Goal: Task Accomplishment & Management: Use online tool/utility

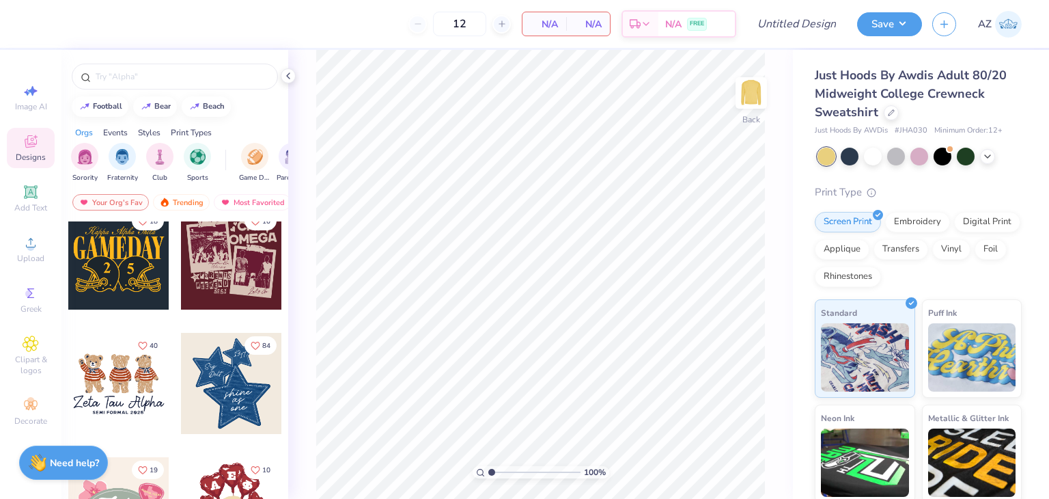
scroll to position [139, 0]
click at [177, 74] on input "text" at bounding box center [181, 77] width 175 height 14
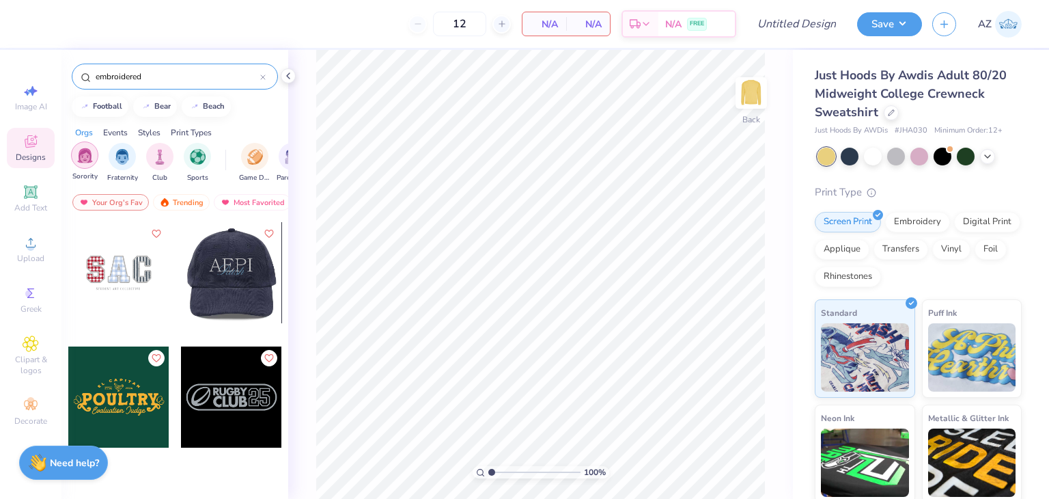
click at [93, 156] on div "filter for Sorority" at bounding box center [84, 154] width 27 height 27
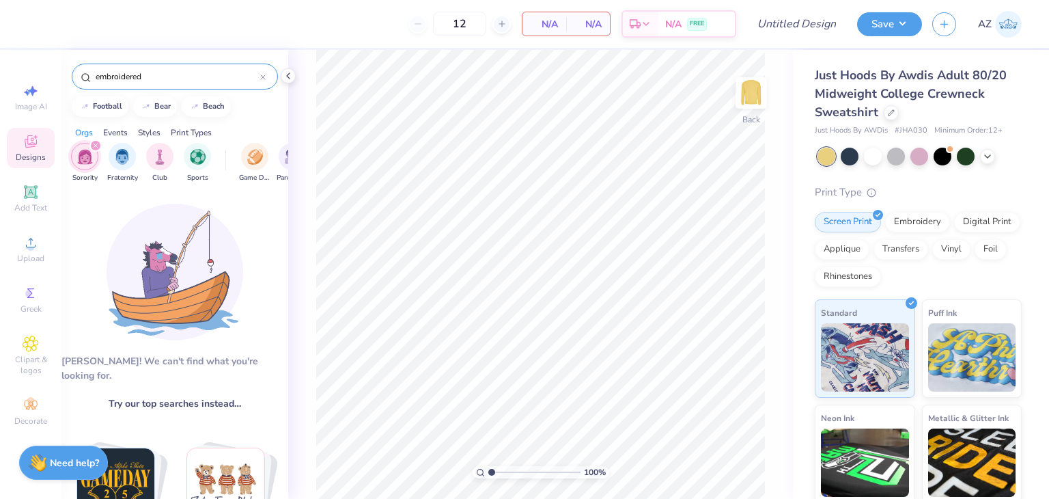
click at [171, 85] on div "embroidered" at bounding box center [175, 77] width 206 height 26
click at [167, 79] on input "embroidered" at bounding box center [177, 77] width 166 height 14
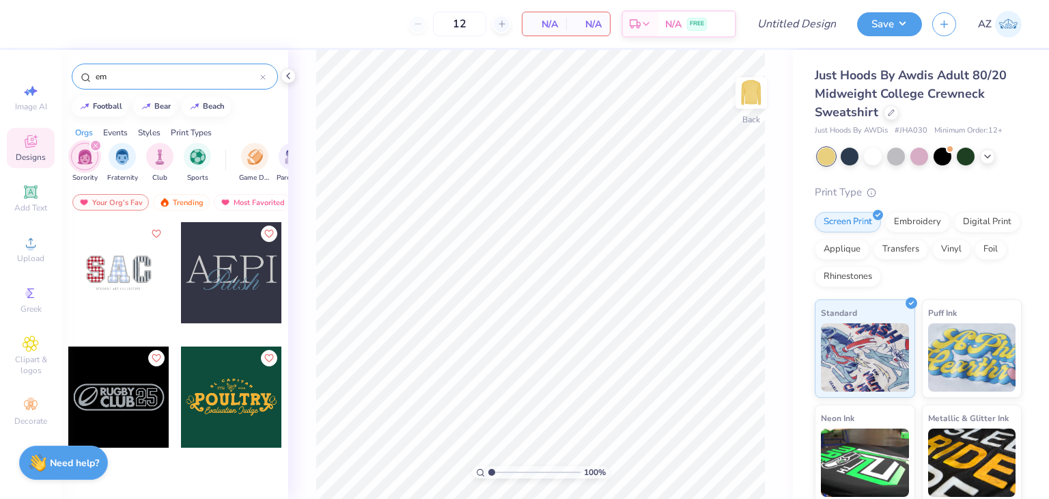
type input "e"
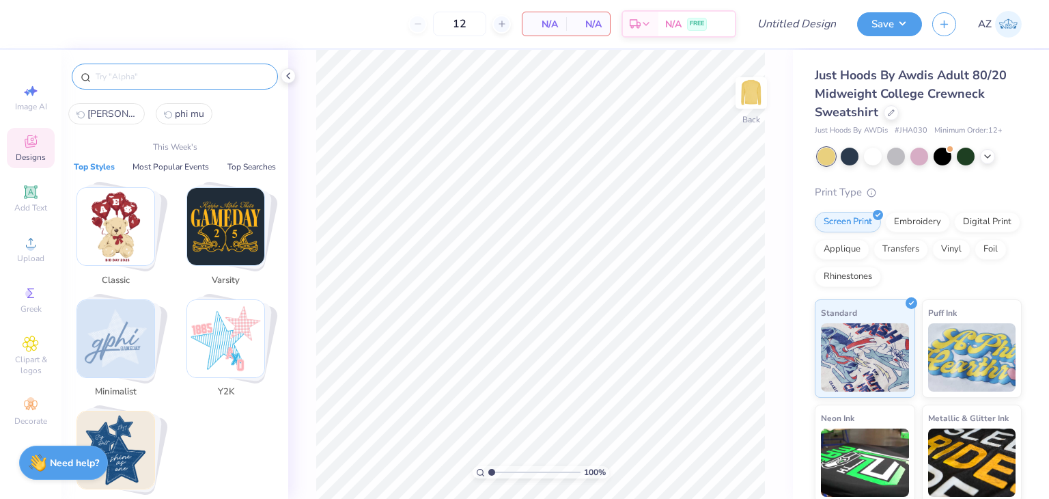
click at [108, 355] on img "Stack Card Button Minimalist" at bounding box center [115, 338] width 77 height 77
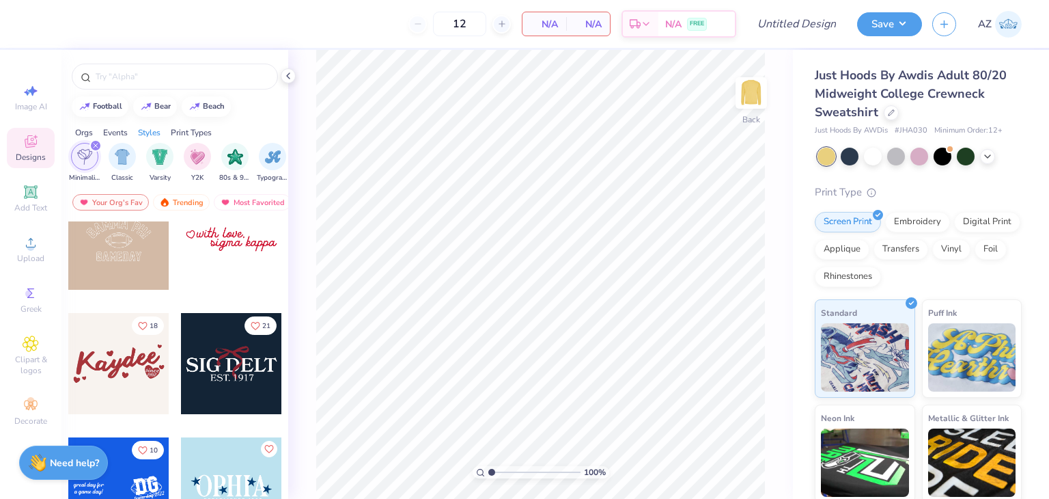
scroll to position [0, 0]
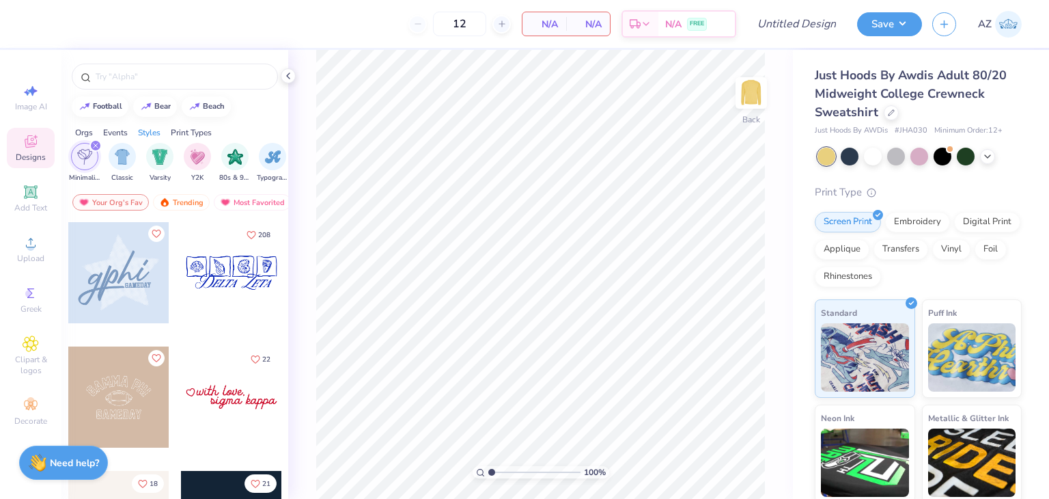
click at [30, 141] on icon at bounding box center [31, 141] width 16 height 16
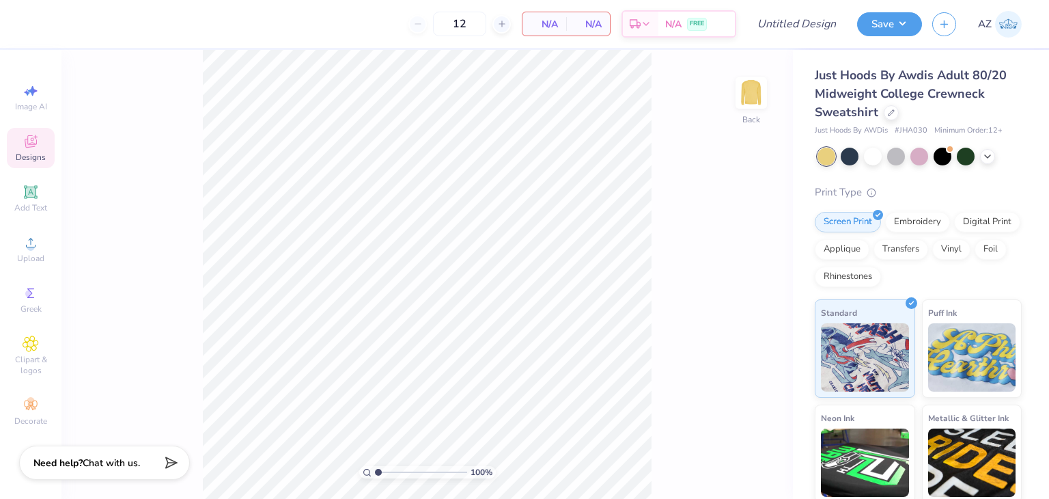
click at [33, 137] on icon at bounding box center [31, 141] width 12 height 12
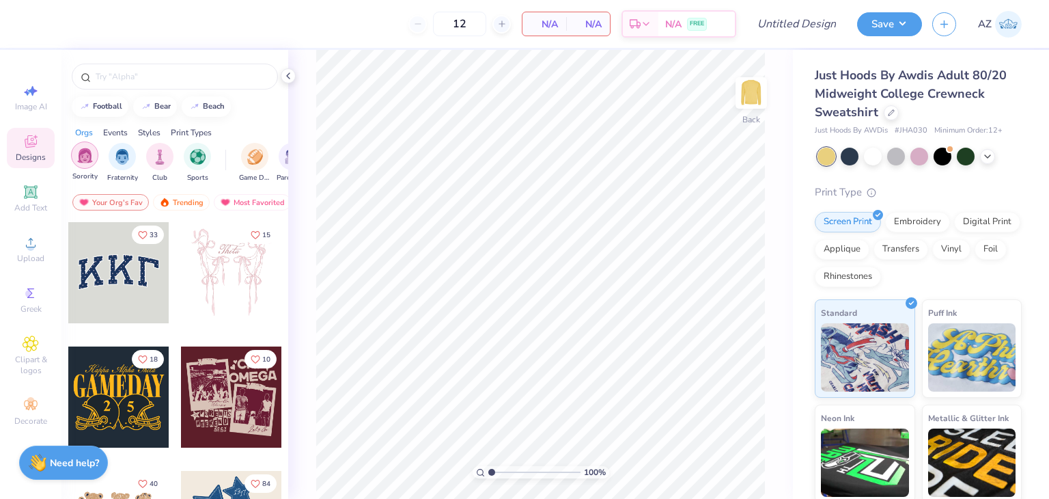
click at [85, 158] on img "filter for Sorority" at bounding box center [85, 156] width 16 height 16
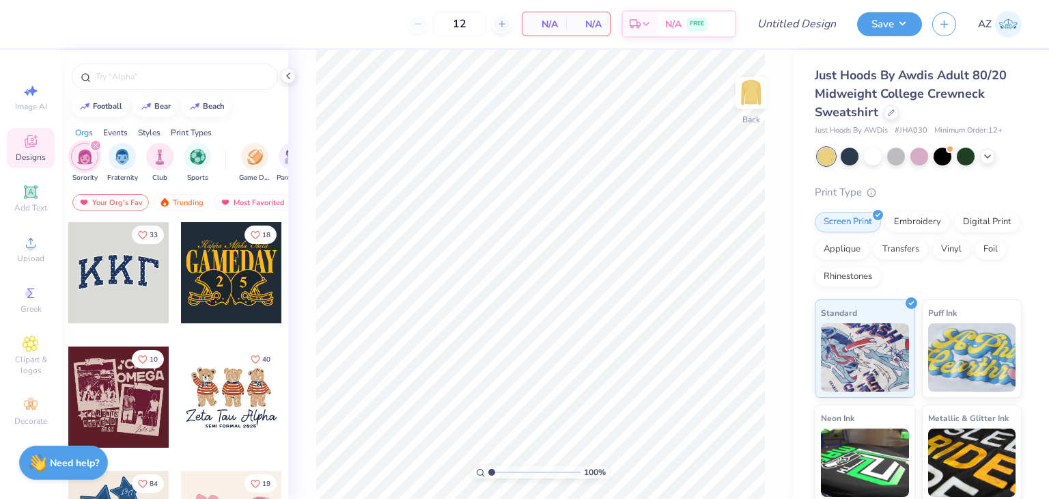
click at [128, 295] on div at bounding box center [118, 272] width 101 height 101
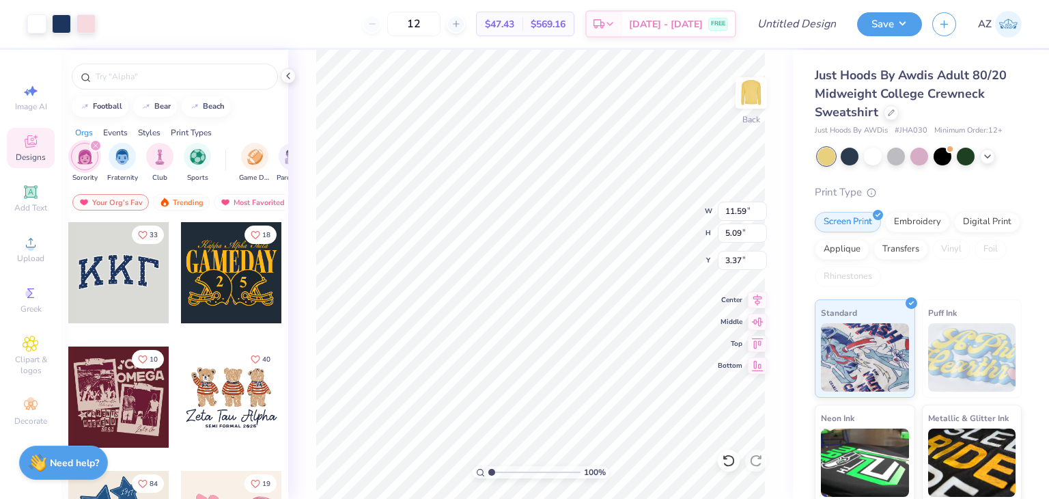
type input "3.37"
click at [150, 79] on input "text" at bounding box center [181, 77] width 175 height 14
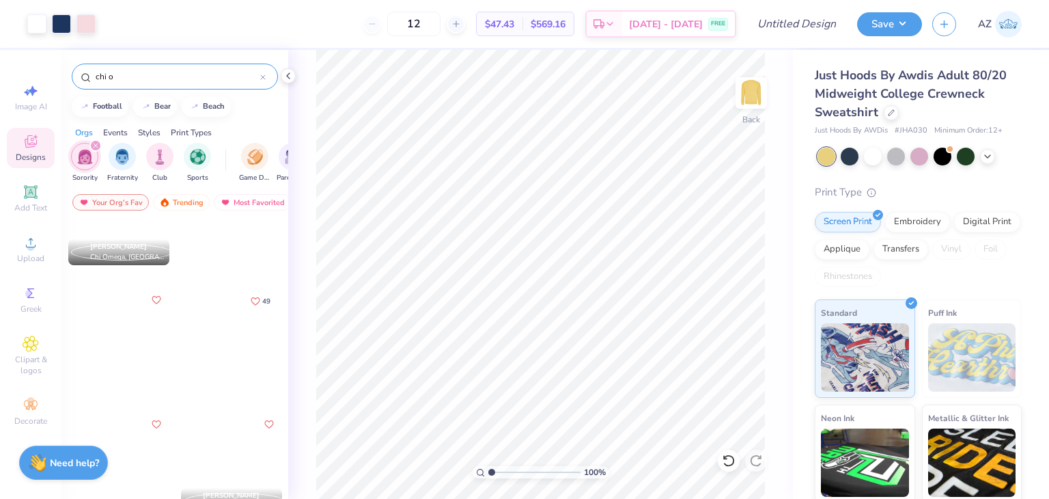
scroll to position [432, 0]
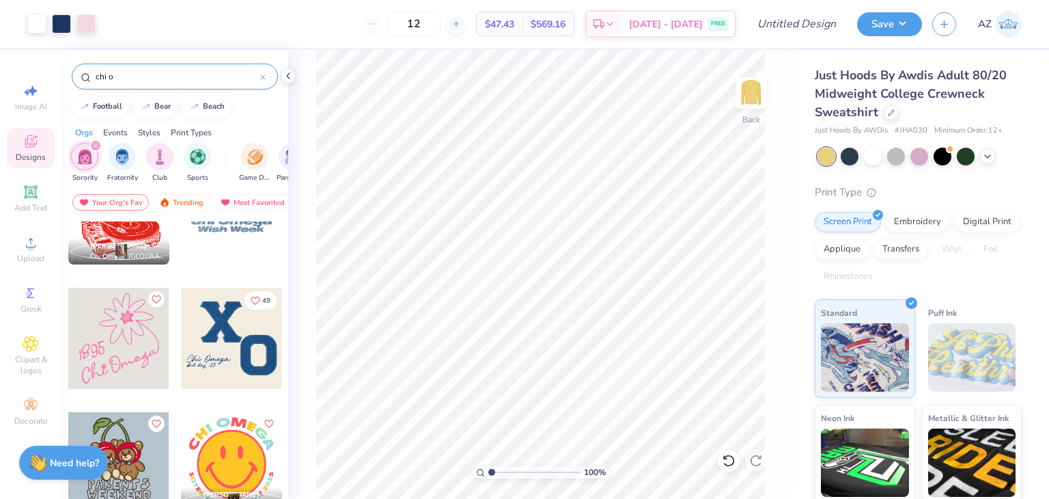
type input "chi o"
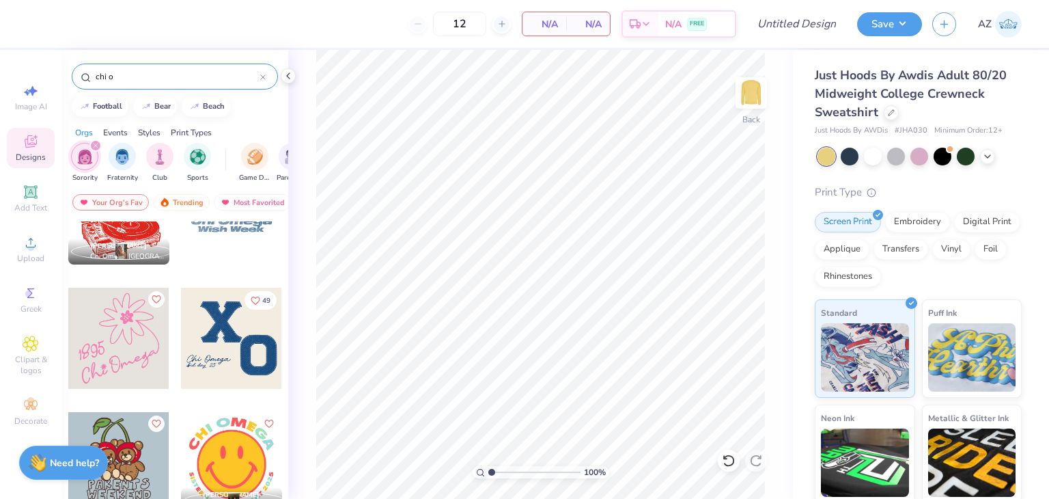
click at [203, 347] on div at bounding box center [231, 338] width 101 height 101
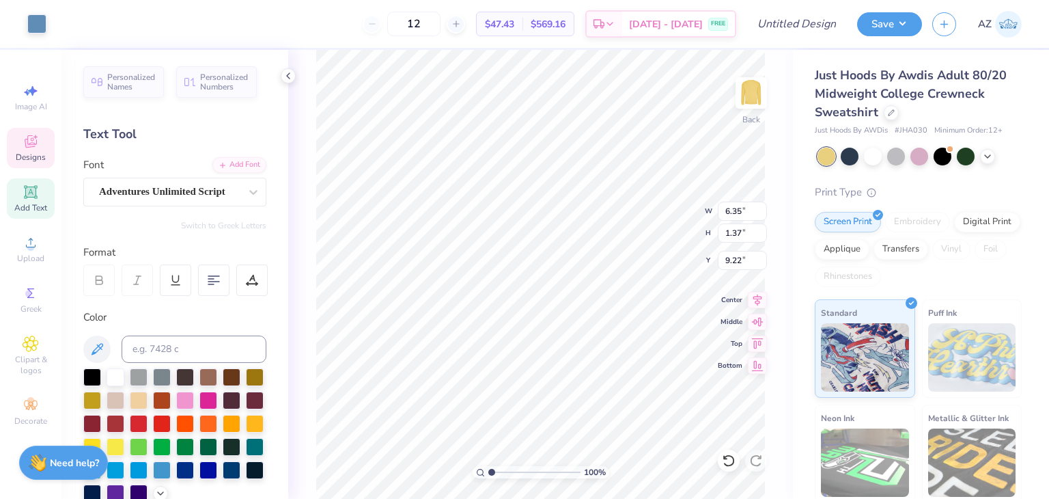
type input "6.35"
type input "1.37"
type input "9.22"
click at [31, 20] on div at bounding box center [36, 22] width 19 height 19
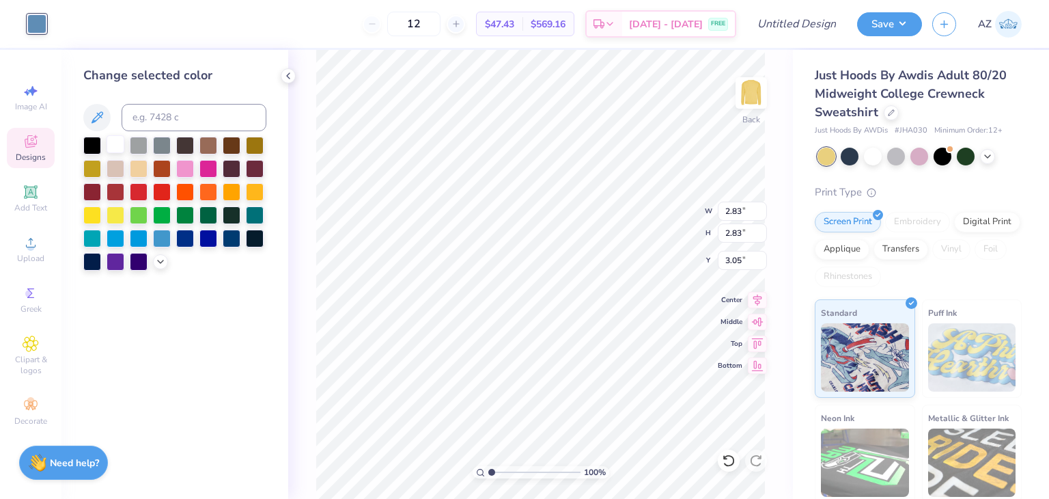
click at [117, 143] on div at bounding box center [116, 144] width 18 height 18
click at [109, 188] on div at bounding box center [116, 191] width 18 height 18
click at [139, 193] on div at bounding box center [139, 191] width 18 height 18
type input "2.52"
type input "2.80"
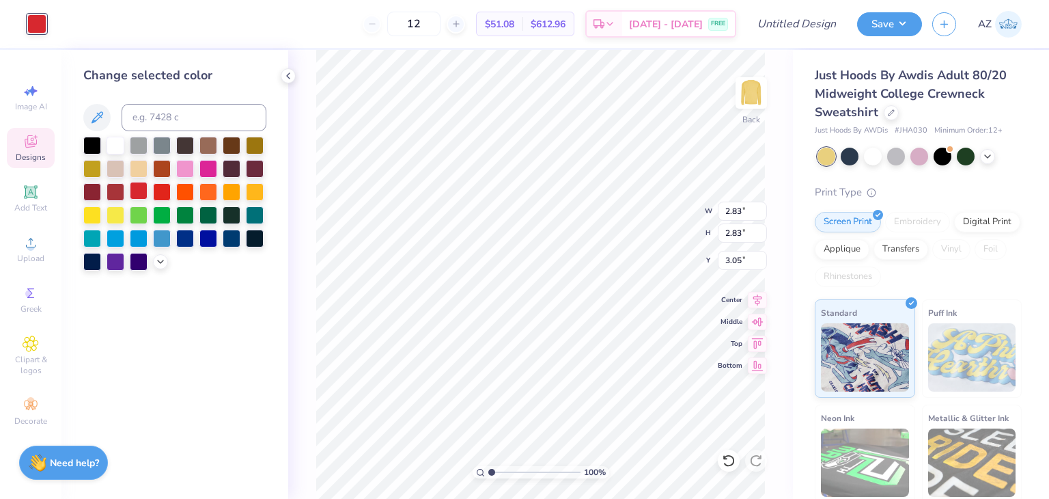
type input "5.43"
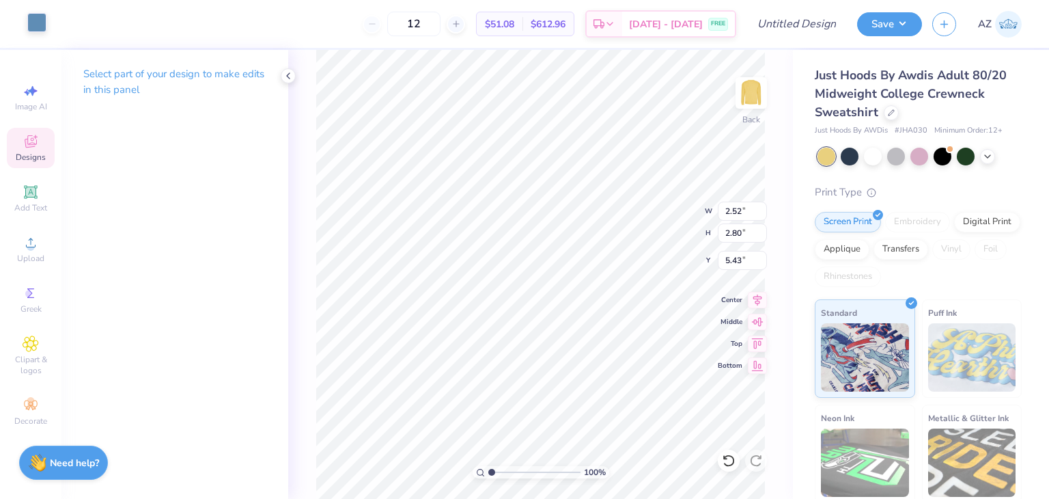
click at [36, 21] on div at bounding box center [36, 22] width 19 height 19
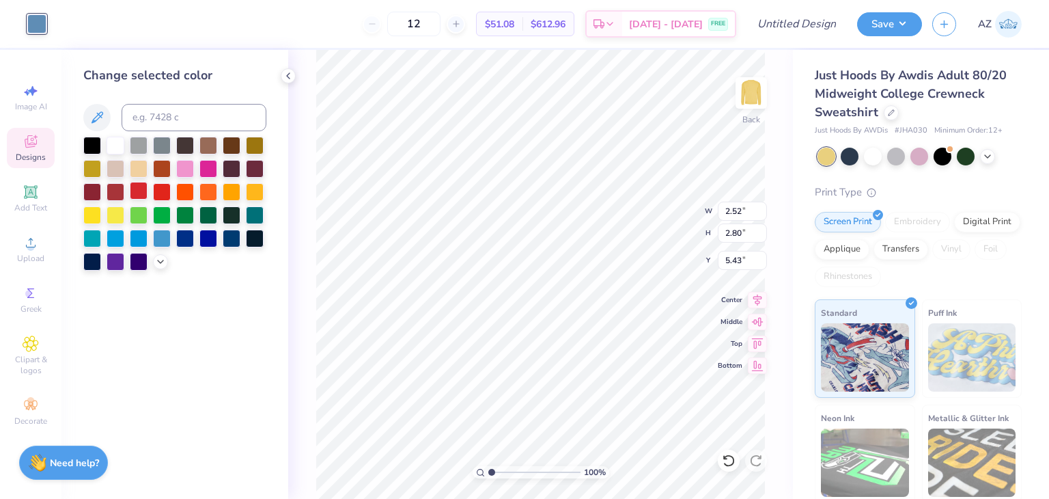
click at [139, 194] on div at bounding box center [139, 191] width 18 height 18
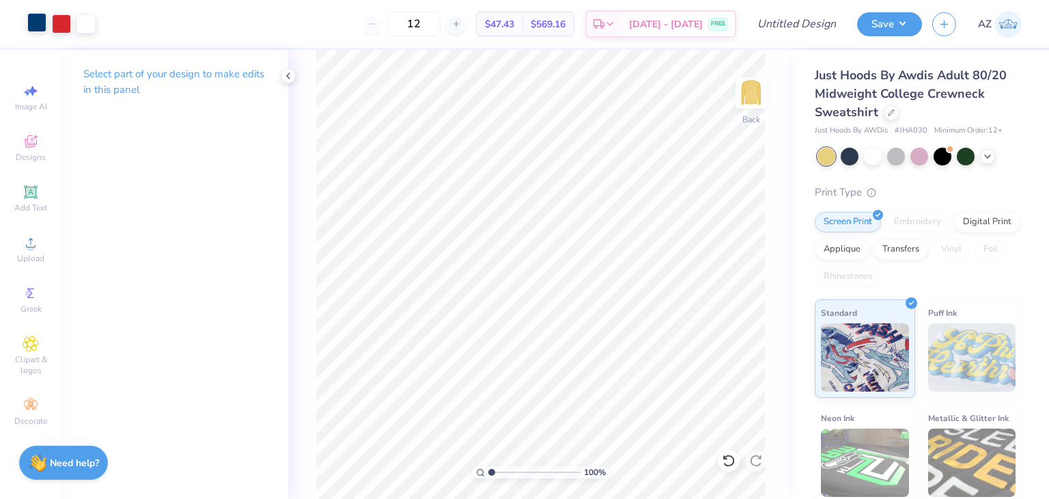
click at [34, 25] on div at bounding box center [36, 22] width 19 height 19
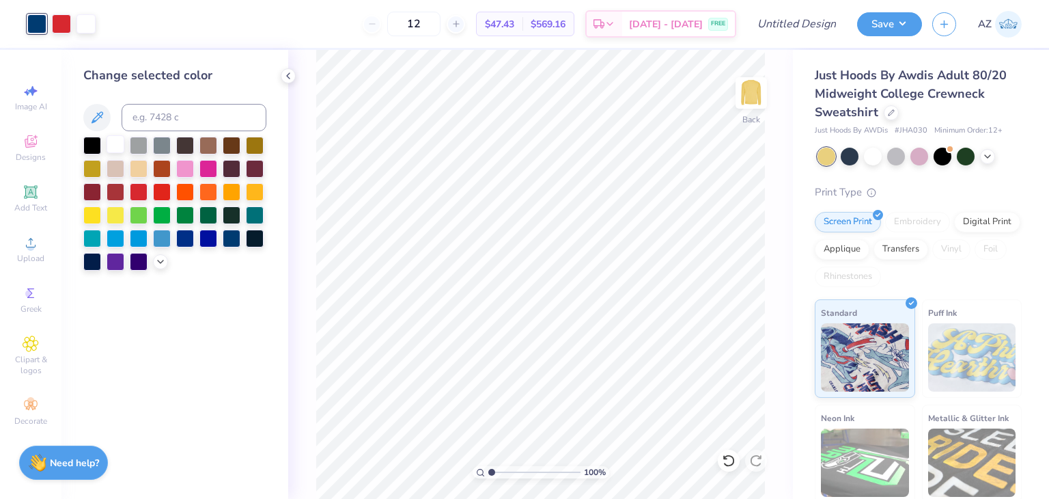
click at [118, 146] on div at bounding box center [116, 144] width 18 height 18
click at [138, 197] on div at bounding box center [139, 191] width 18 height 18
click at [314, 95] on div "100 % Back" at bounding box center [540, 274] width 505 height 449
click at [290, 74] on icon at bounding box center [288, 75] width 11 height 11
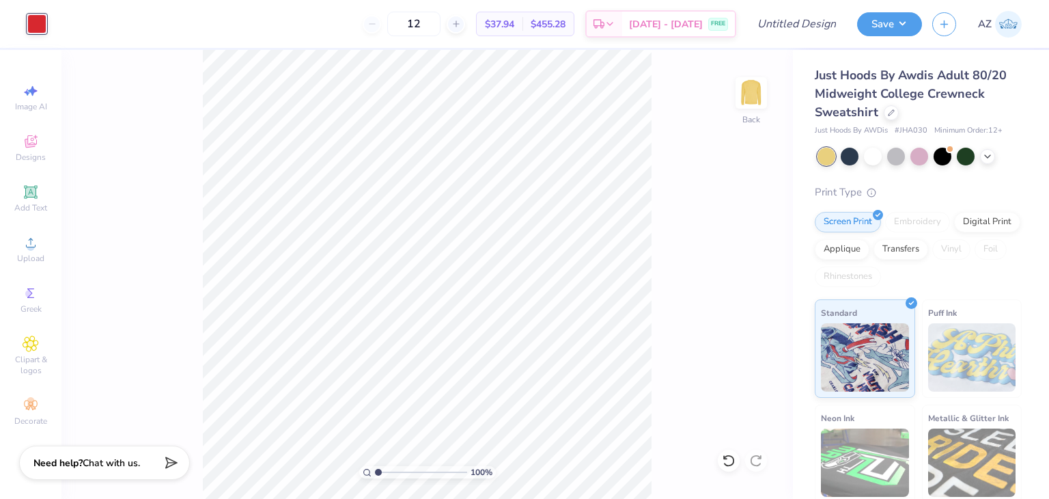
click at [49, 20] on div "Art colors 12 $37.94 Per Item $455.28 Total Est. Delivery [DATE] - [DATE] FREE …" at bounding box center [524, 24] width 1049 height 48
click at [38, 20] on div at bounding box center [36, 23] width 19 height 19
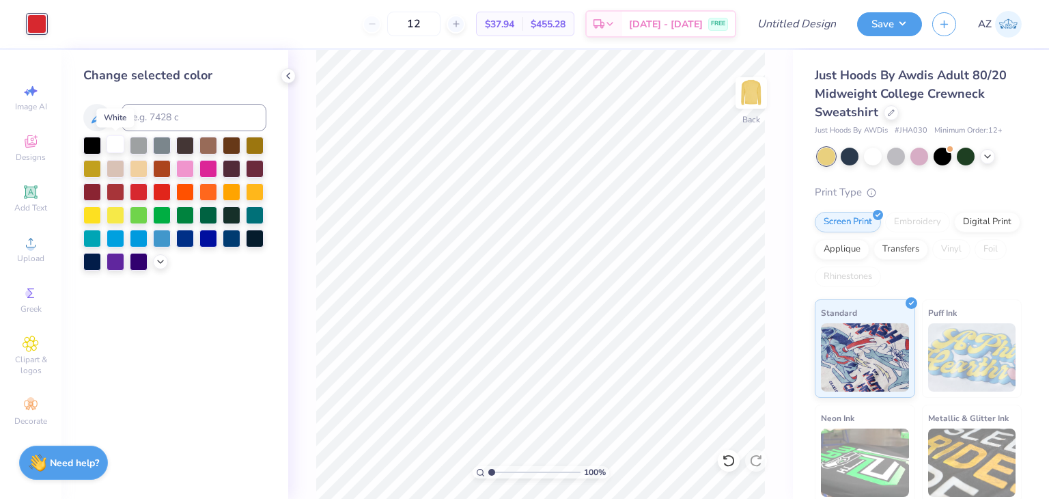
click at [118, 152] on div at bounding box center [116, 144] width 18 height 18
click at [147, 186] on div at bounding box center [139, 191] width 18 height 18
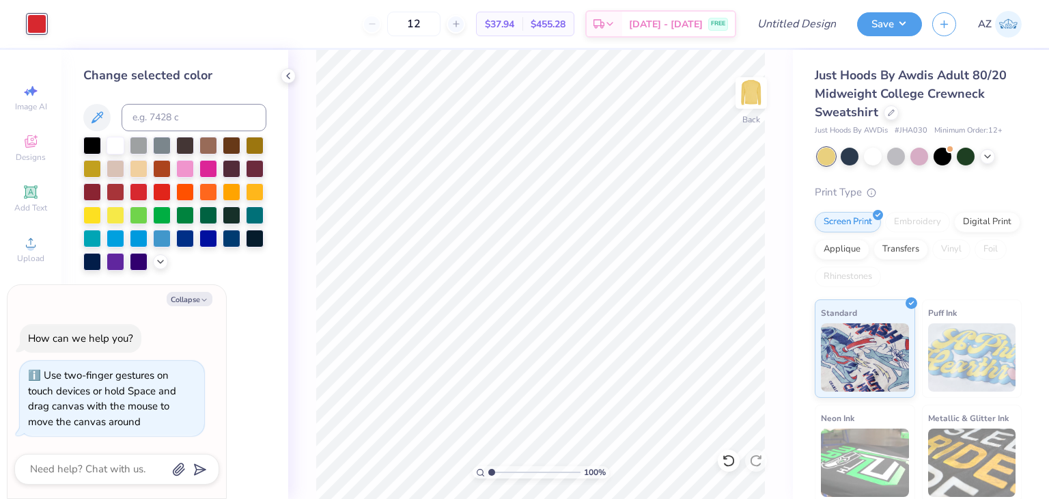
type input "1"
click at [287, 79] on icon at bounding box center [288, 75] width 11 height 11
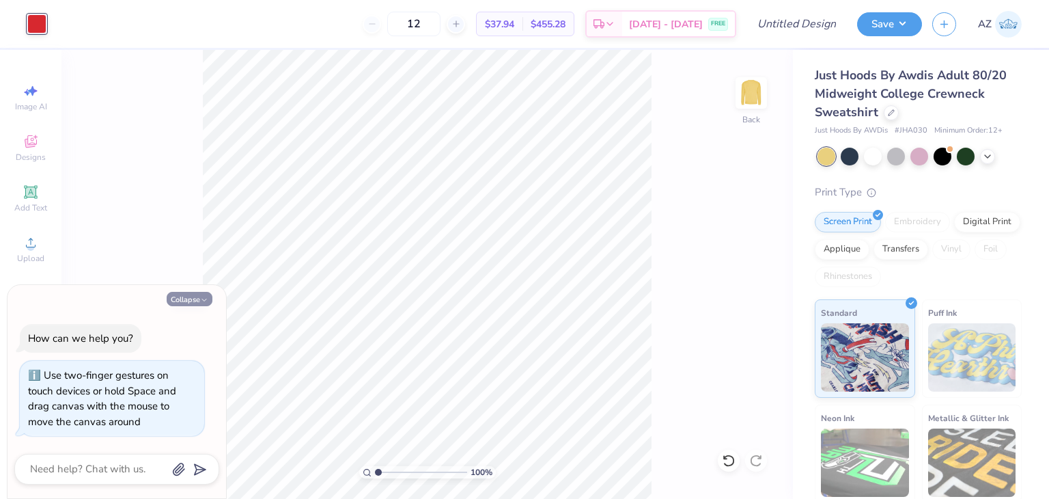
click at [192, 304] on button "Collapse" at bounding box center [190, 299] width 46 height 14
type textarea "x"
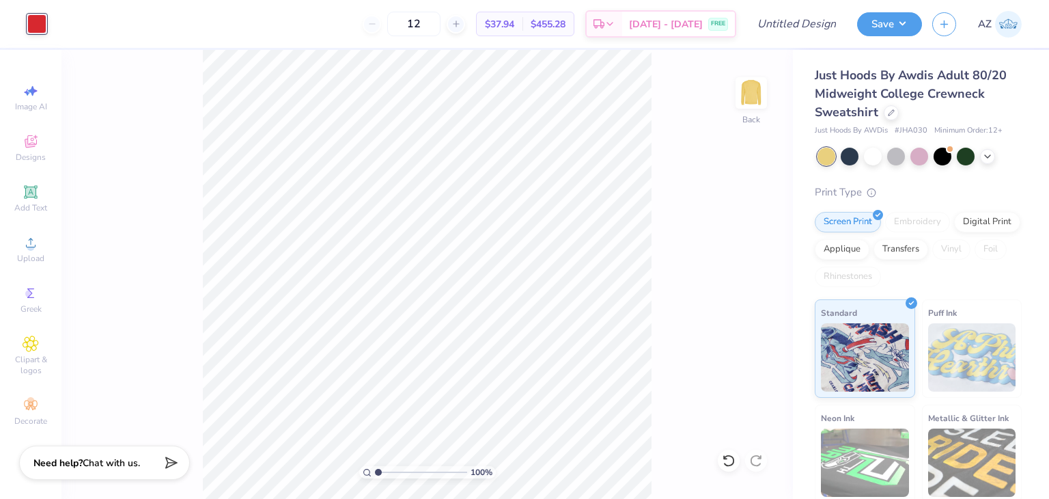
click at [33, 39] on div "Art colors" at bounding box center [23, 24] width 46 height 48
click at [34, 29] on div at bounding box center [36, 23] width 19 height 19
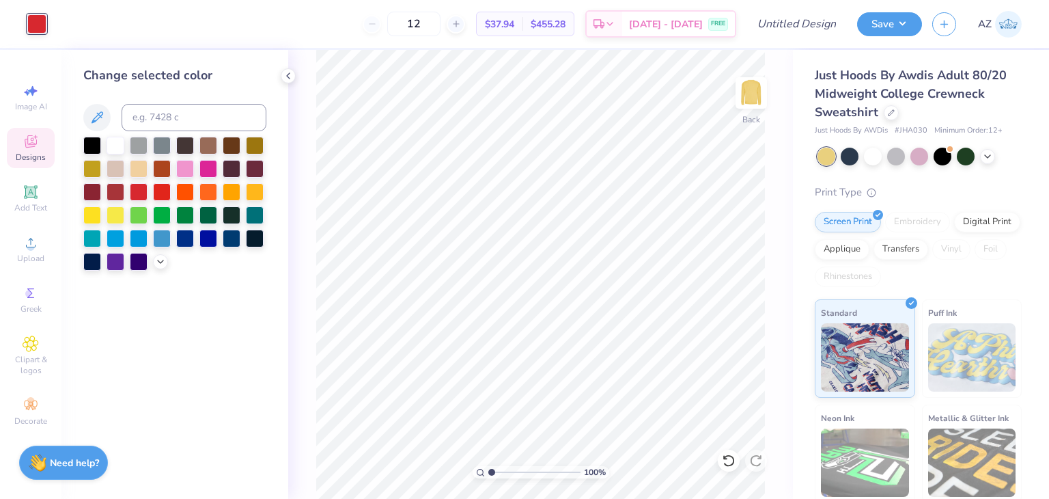
click at [27, 148] on icon at bounding box center [31, 141] width 16 height 16
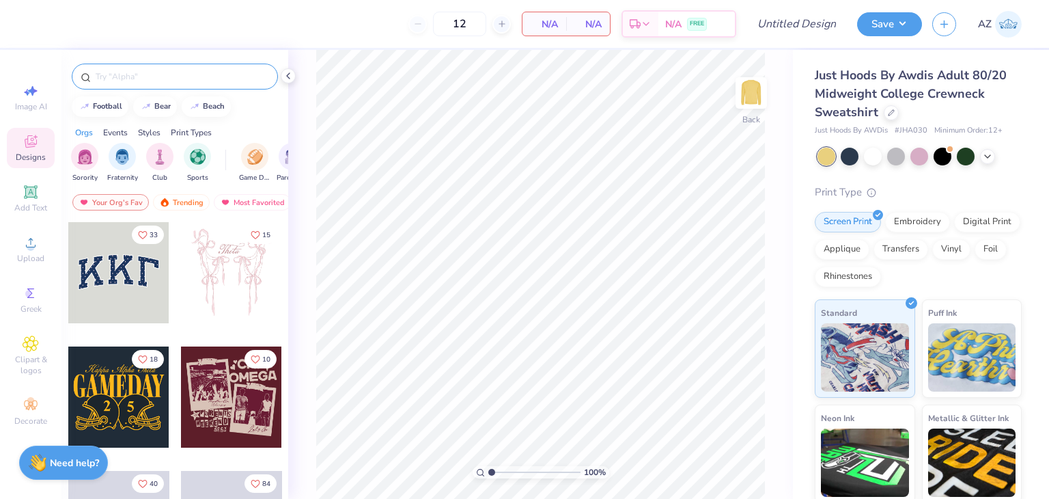
click at [137, 69] on div at bounding box center [175, 77] width 206 height 26
click at [139, 77] on input "text" at bounding box center [181, 77] width 175 height 14
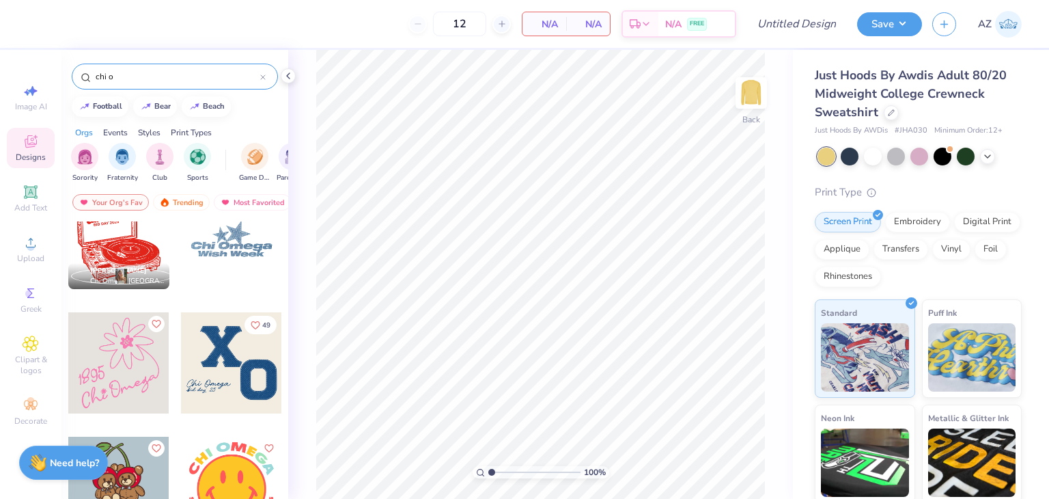
scroll to position [409, 0]
type input "chi o"
click at [230, 361] on div at bounding box center [231, 361] width 101 height 101
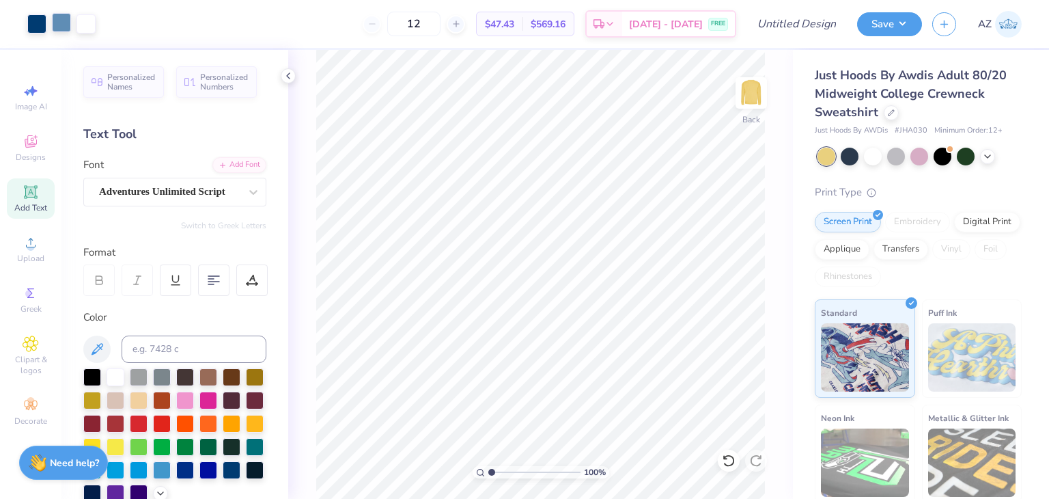
click at [66, 23] on div at bounding box center [61, 22] width 19 height 19
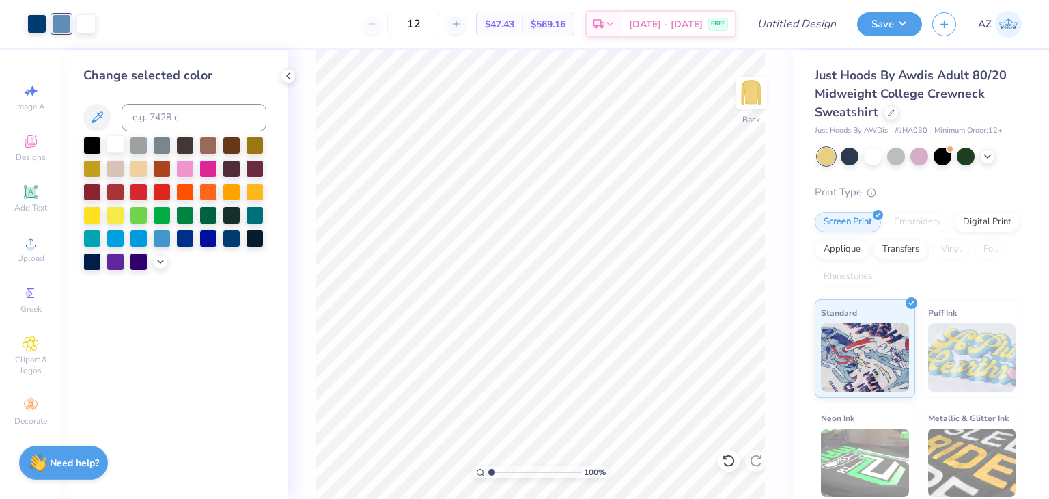
click at [116, 144] on div at bounding box center [116, 144] width 18 height 18
click at [42, 18] on div at bounding box center [36, 22] width 19 height 19
click at [141, 189] on div at bounding box center [139, 191] width 18 height 18
click at [291, 74] on icon at bounding box center [288, 75] width 11 height 11
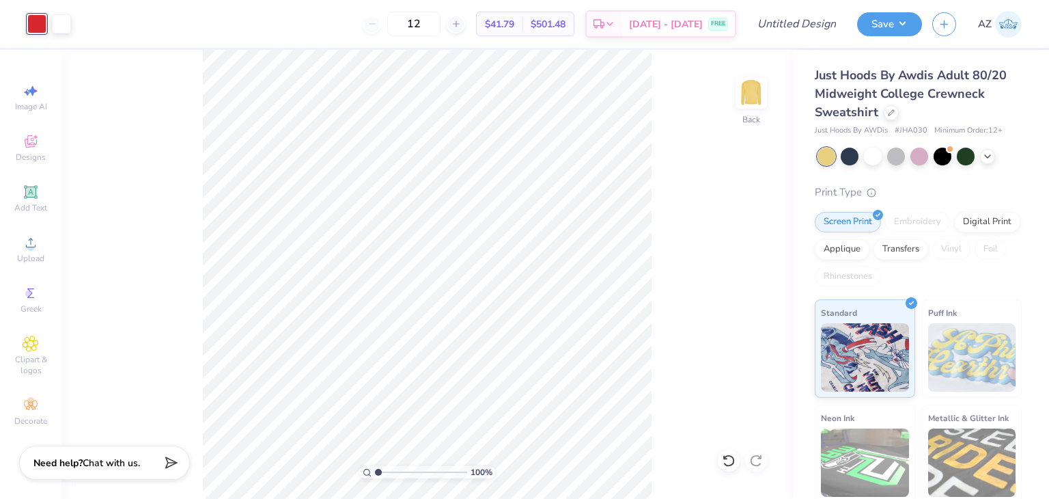
click at [40, 27] on div at bounding box center [36, 23] width 19 height 19
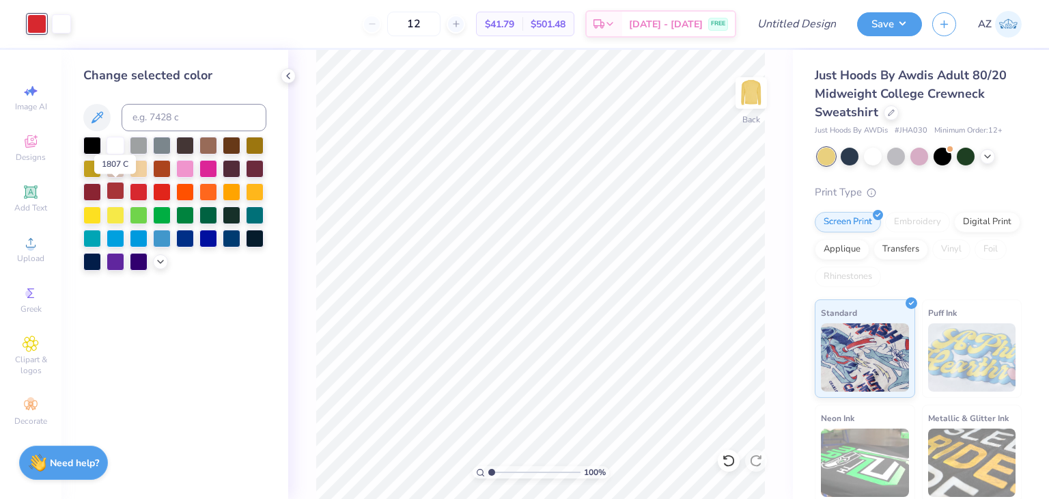
click at [115, 193] on div at bounding box center [116, 191] width 18 height 18
click at [138, 193] on div at bounding box center [139, 191] width 18 height 18
click at [287, 77] on icon at bounding box center [288, 75] width 11 height 11
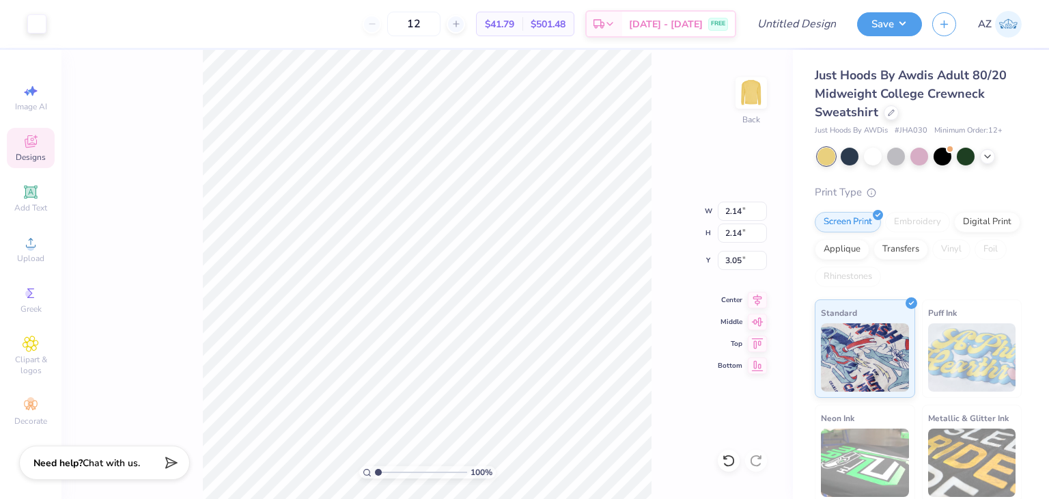
type input "2.14"
click at [397, 23] on div "12" at bounding box center [414, 24] width 102 height 25
type input "3.29"
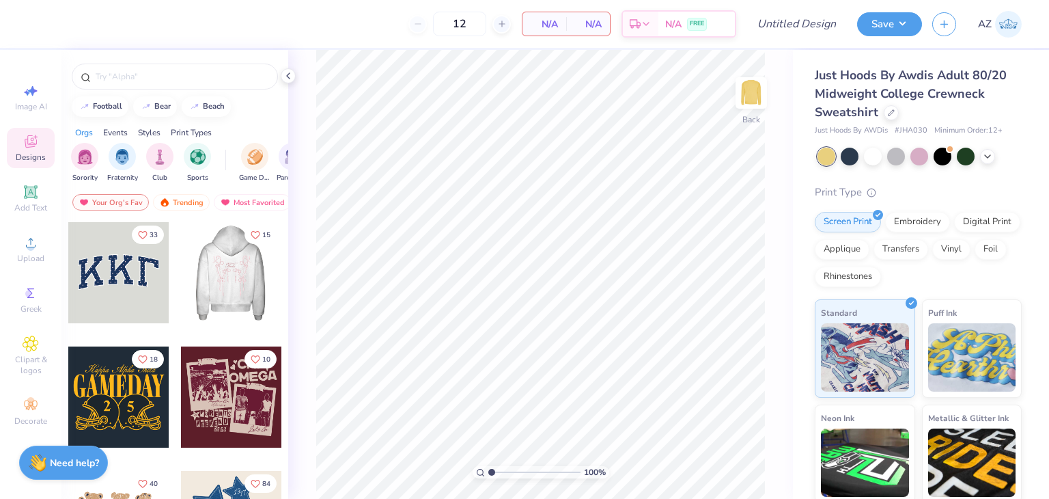
scroll to position [167, 0]
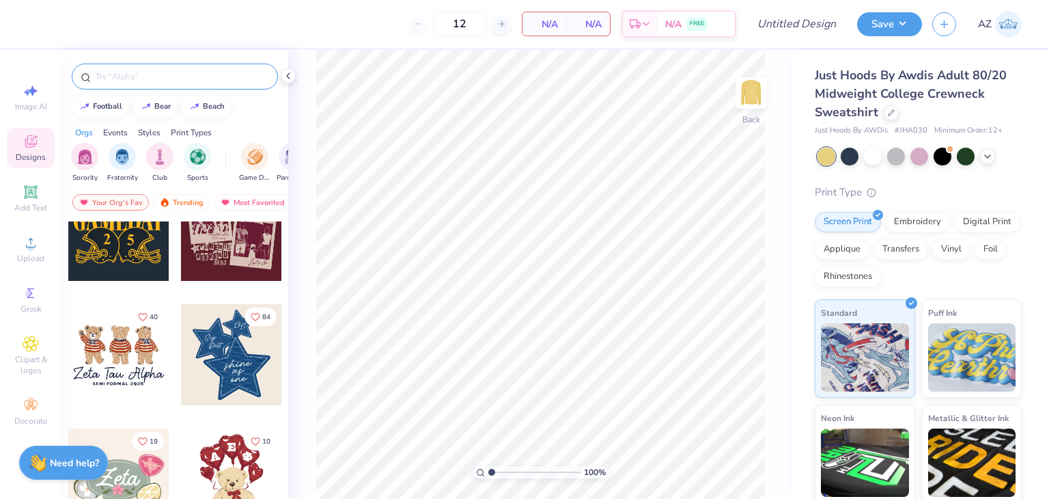
click at [172, 74] on input "text" at bounding box center [181, 77] width 175 height 14
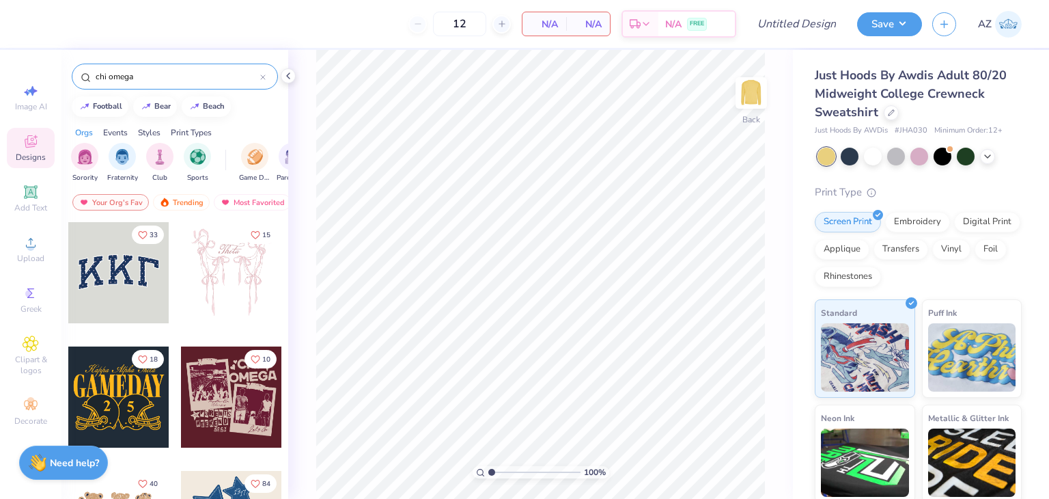
type input "chi omega"
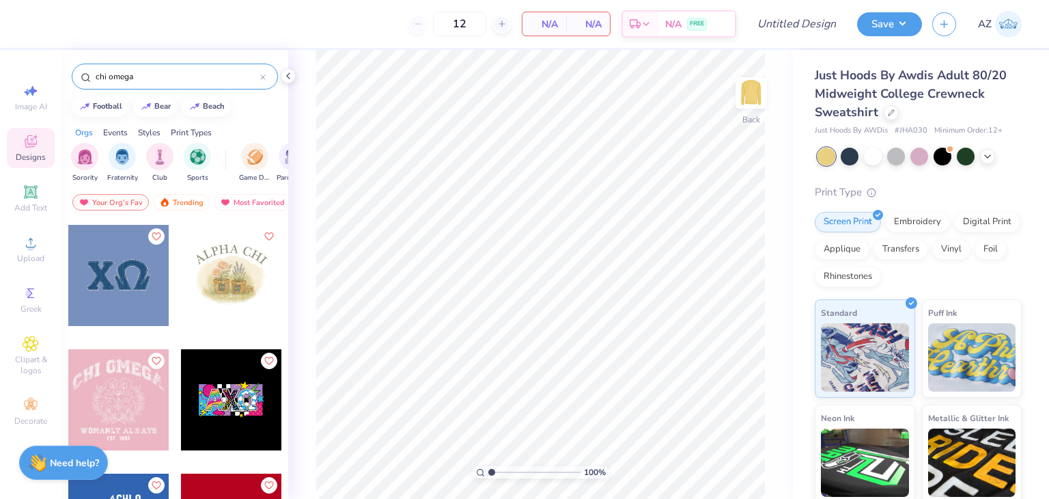
scroll to position [1987, 0]
click at [127, 275] on div at bounding box center [118, 275] width 101 height 101
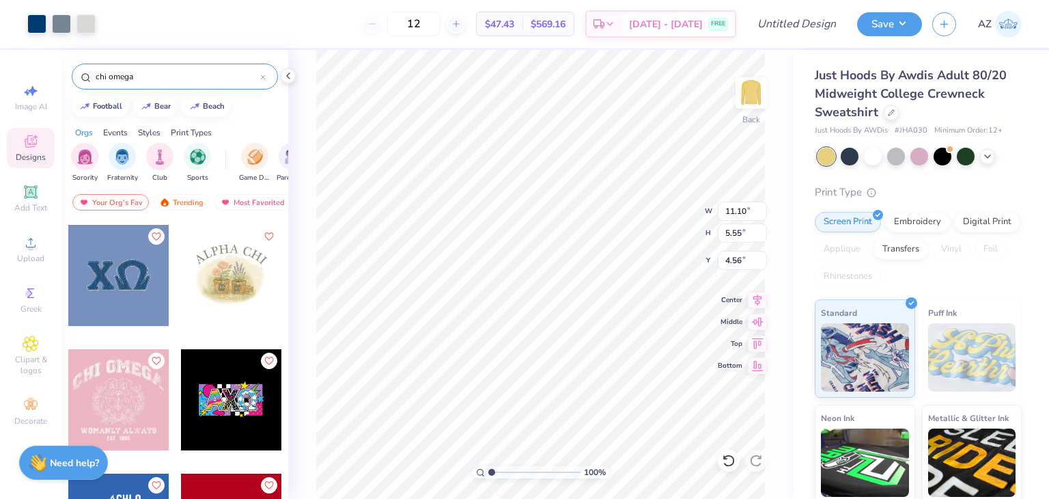
type input "4.56"
click at [55, 20] on div at bounding box center [61, 22] width 19 height 19
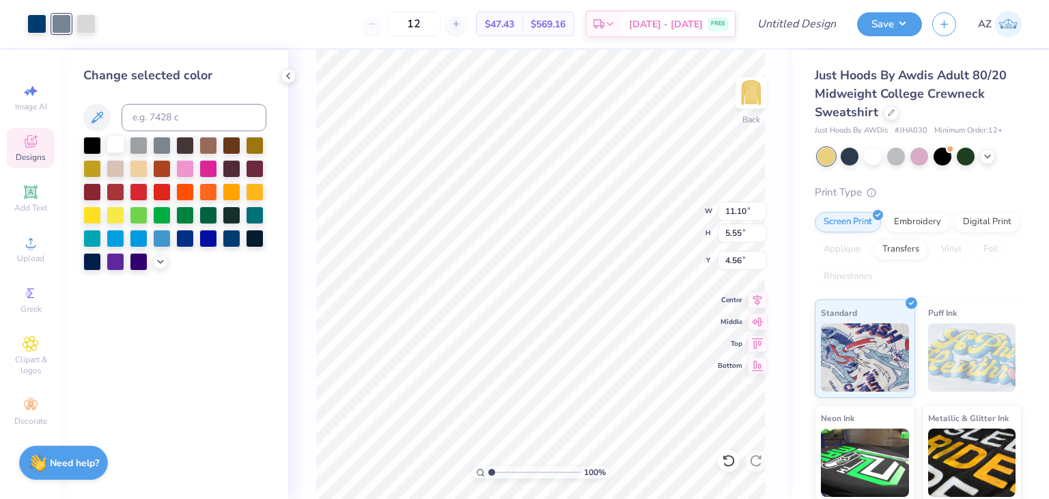
click at [118, 148] on div at bounding box center [116, 144] width 18 height 18
click at [36, 25] on div at bounding box center [36, 22] width 19 height 19
click at [137, 192] on div at bounding box center [139, 191] width 18 height 18
click at [83, 25] on div at bounding box center [86, 22] width 19 height 19
click at [115, 189] on div at bounding box center [116, 191] width 18 height 18
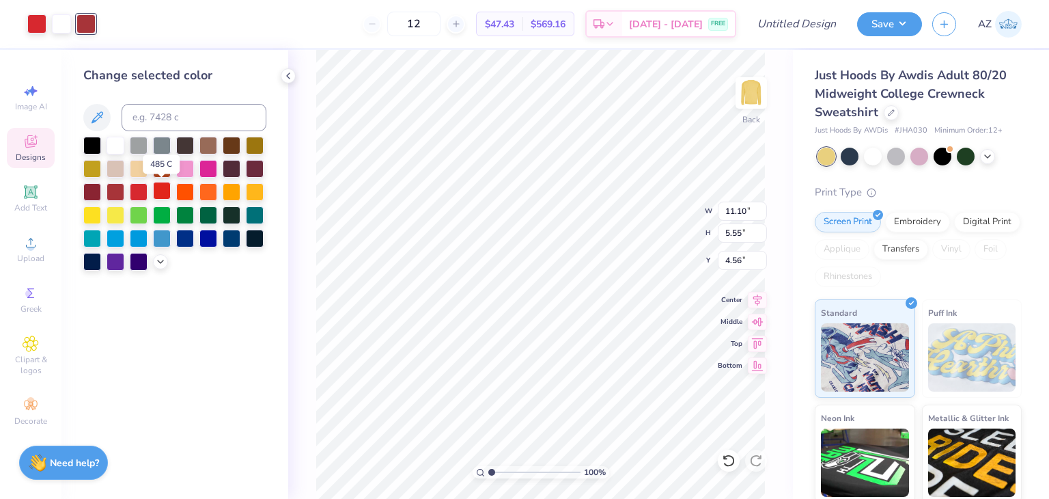
click at [162, 193] on div at bounding box center [162, 191] width 18 height 18
click at [113, 148] on div at bounding box center [116, 144] width 18 height 18
click at [137, 189] on div at bounding box center [139, 191] width 18 height 18
click at [154, 192] on div at bounding box center [162, 191] width 18 height 18
click at [164, 194] on div at bounding box center [162, 191] width 18 height 18
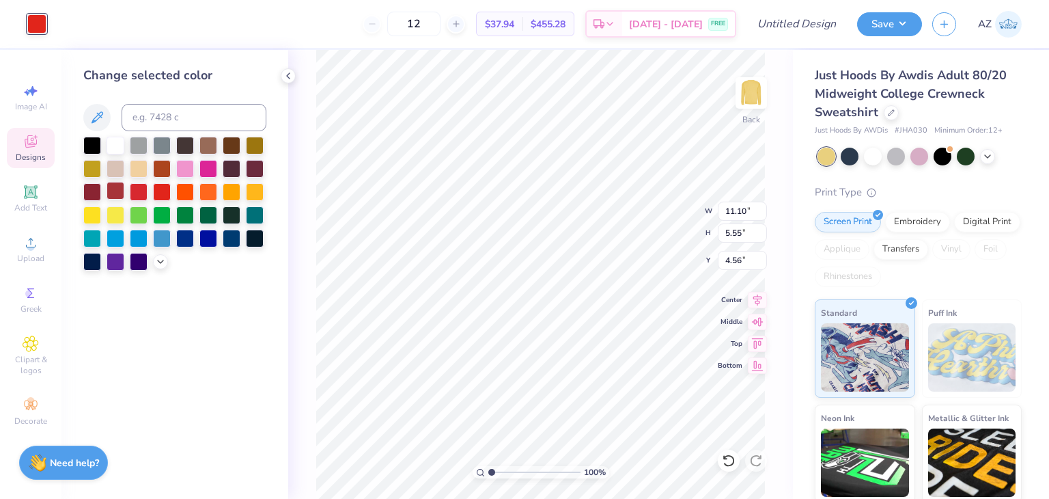
click at [110, 195] on div at bounding box center [116, 191] width 18 height 18
click at [292, 74] on icon at bounding box center [288, 75] width 11 height 11
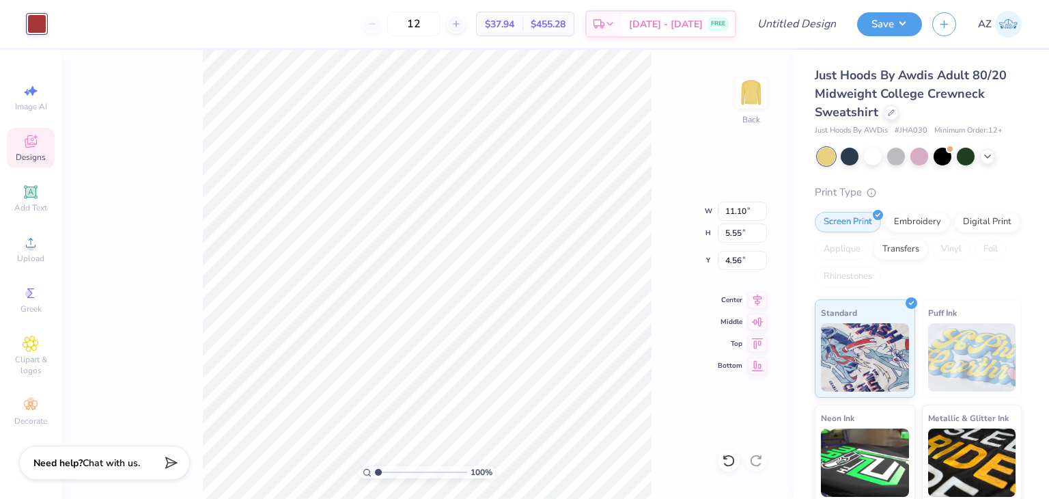
click at [191, 130] on div "100 % Back W 11.10 11.10 " H 5.55 5.55 " Y 4.56 4.56 " Center Middle Top Bottom" at bounding box center [427, 274] width 732 height 449
click at [29, 25] on div at bounding box center [36, 22] width 19 height 19
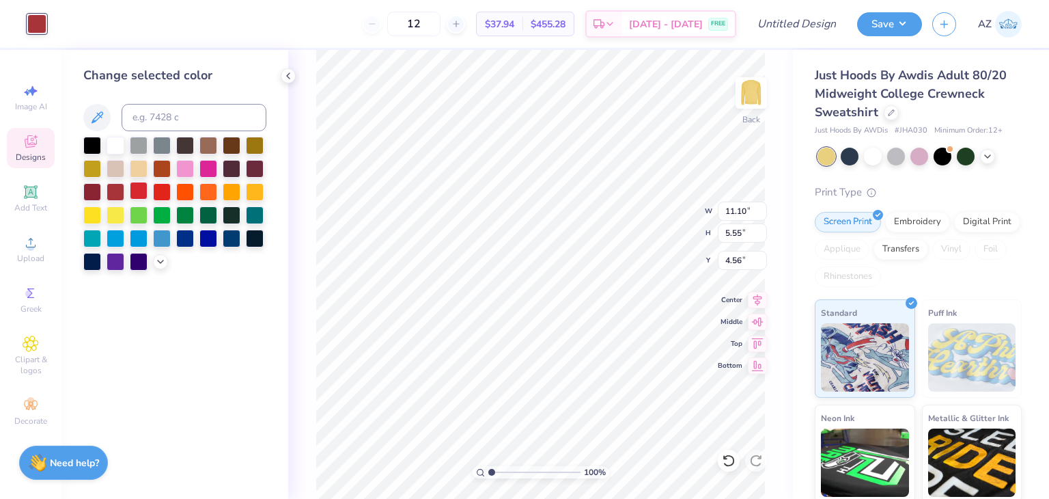
click at [143, 189] on div at bounding box center [139, 191] width 18 height 18
click at [117, 143] on div at bounding box center [116, 144] width 18 height 18
click at [290, 70] on icon at bounding box center [288, 75] width 11 height 11
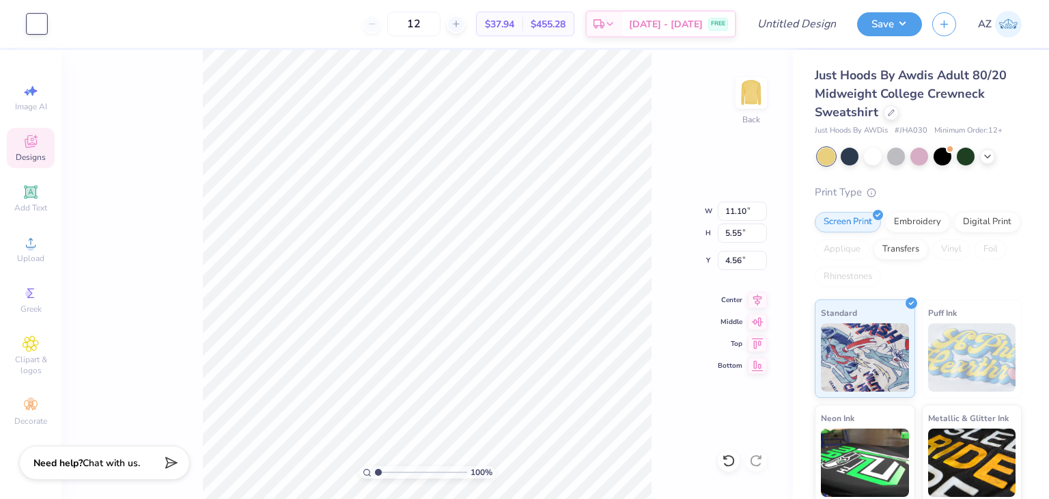
click at [27, 154] on span "Designs" at bounding box center [31, 157] width 30 height 11
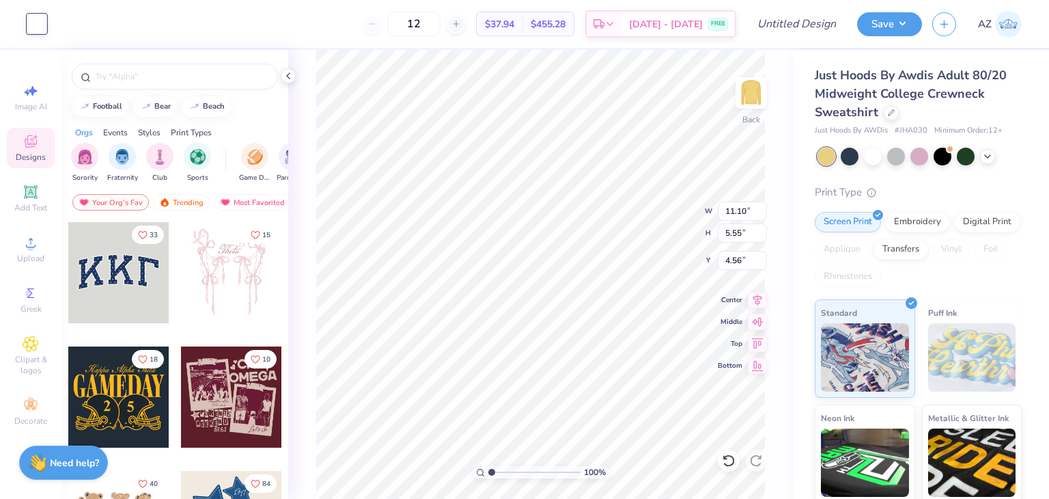
click at [27, 154] on span "Designs" at bounding box center [31, 157] width 30 height 11
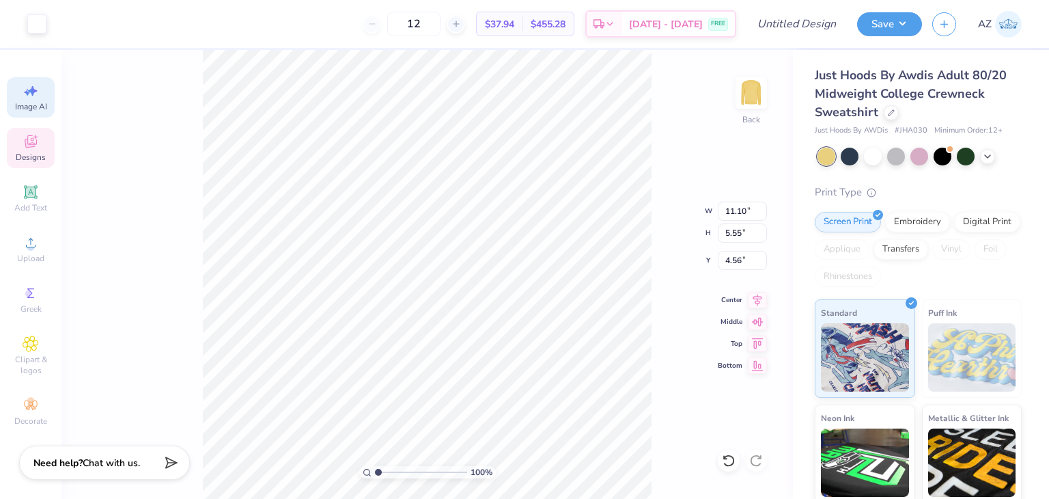
click at [29, 87] on icon at bounding box center [31, 91] width 16 height 16
select select "4"
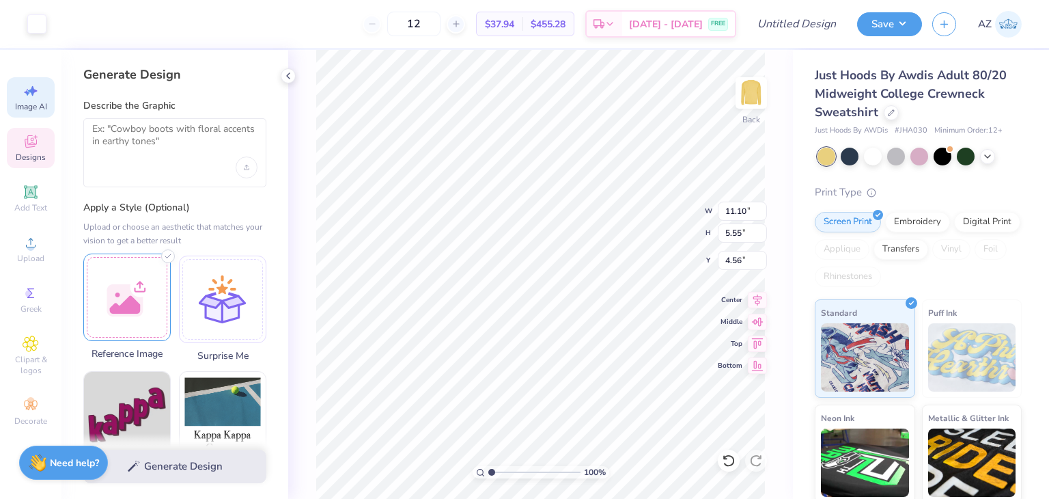
click at [156, 301] on div at bounding box center [126, 296] width 87 height 87
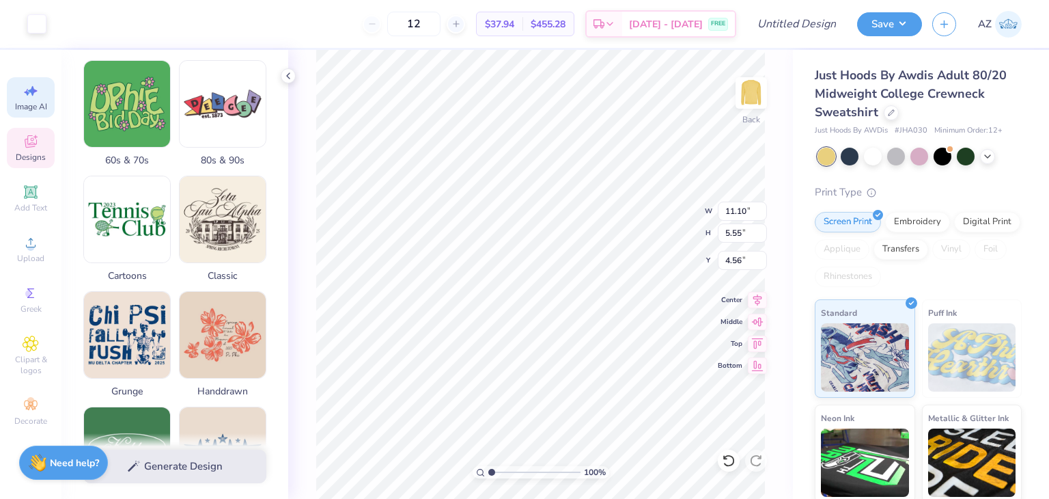
scroll to position [426, 0]
click at [32, 150] on div "Designs" at bounding box center [31, 148] width 48 height 40
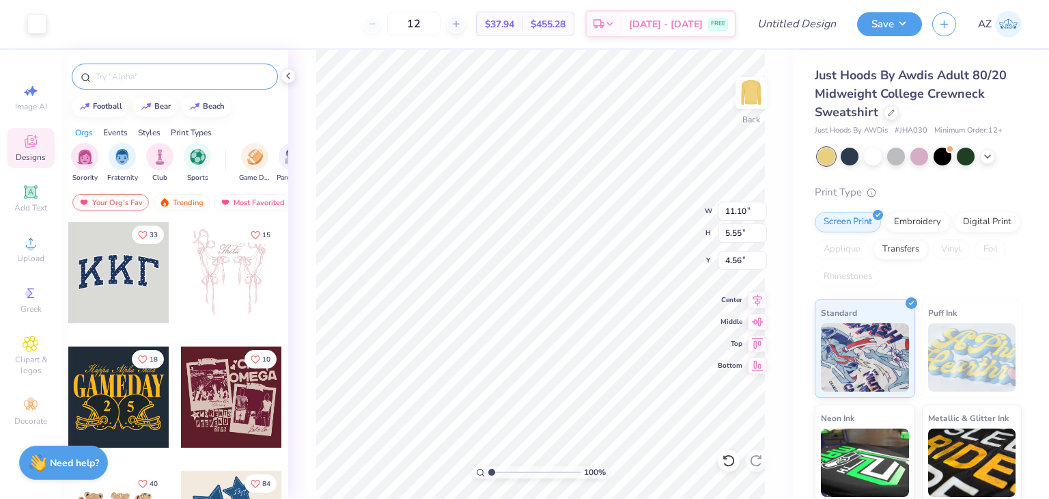
click at [143, 77] on input "text" at bounding box center [181, 77] width 175 height 14
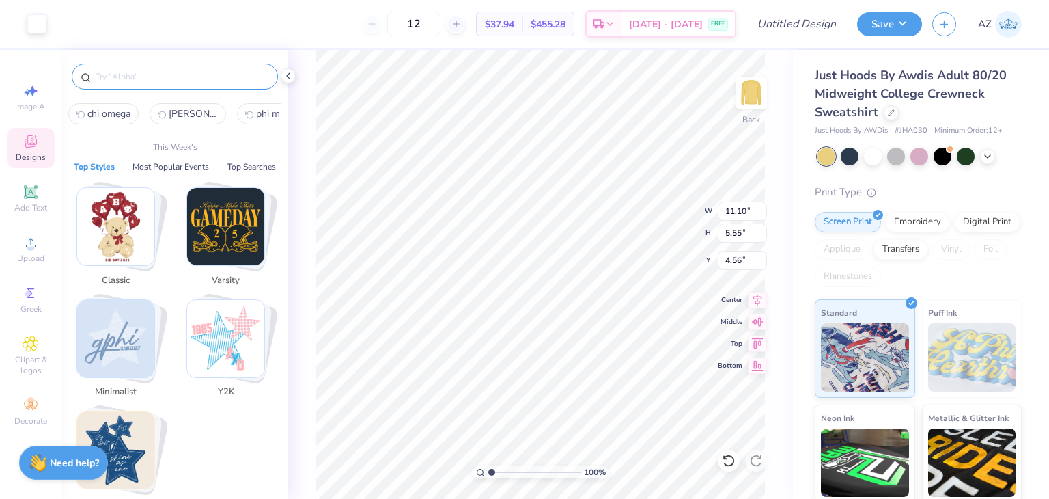
click at [109, 119] on span "chi omega" at bounding box center [108, 113] width 43 height 13
type input "chi omega"
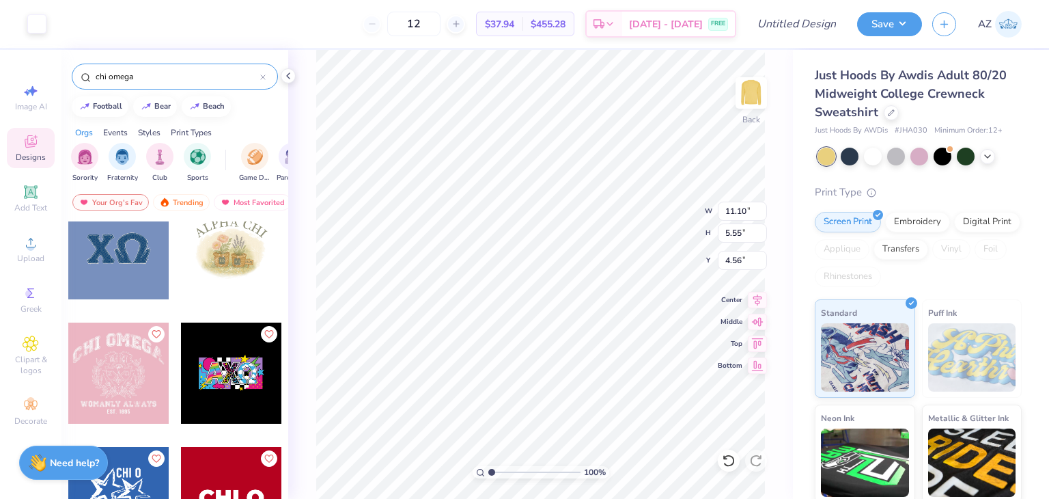
scroll to position [2014, 0]
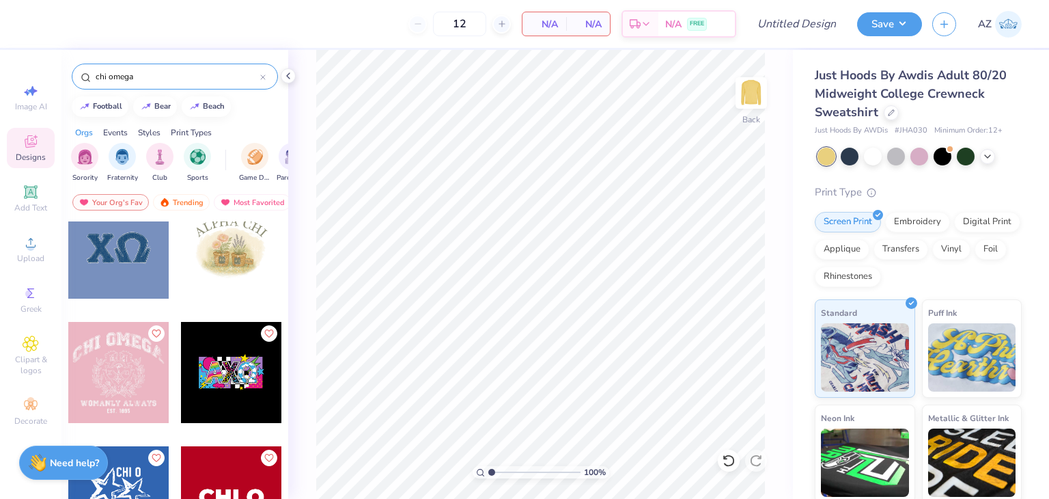
click at [109, 240] on div at bounding box center [118, 247] width 101 height 101
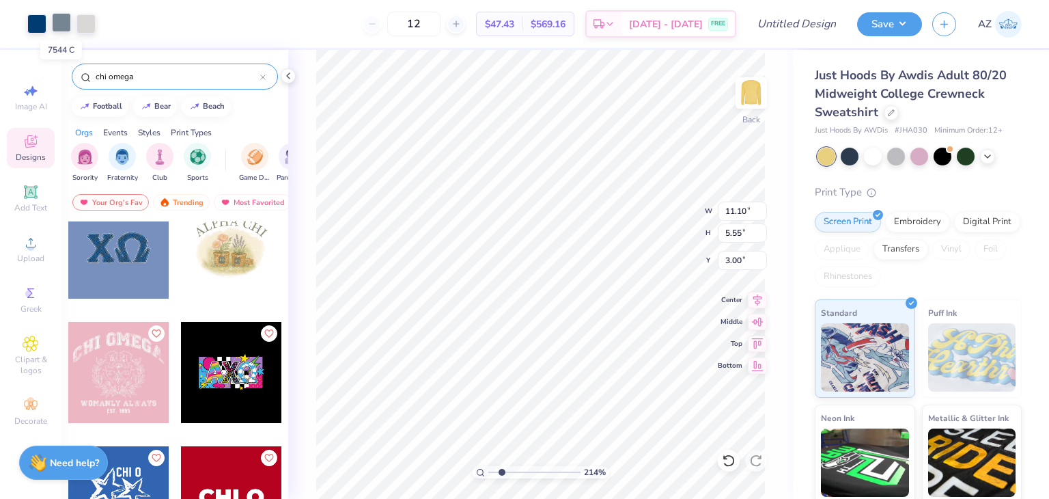
click at [61, 25] on div at bounding box center [61, 22] width 19 height 19
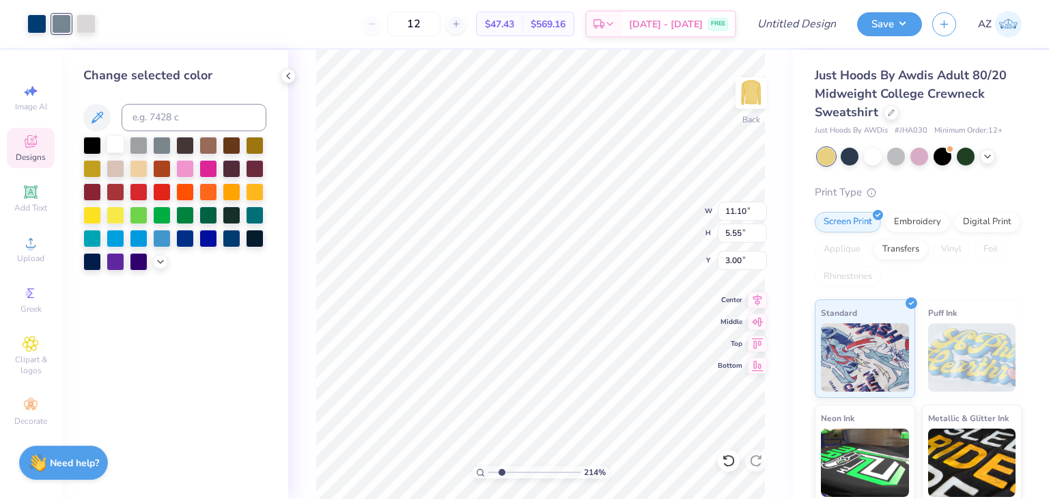
click at [114, 145] on div at bounding box center [116, 144] width 18 height 18
click at [34, 28] on div at bounding box center [36, 22] width 19 height 19
click at [137, 193] on div at bounding box center [139, 191] width 18 height 18
click at [288, 79] on icon at bounding box center [288, 75] width 11 height 11
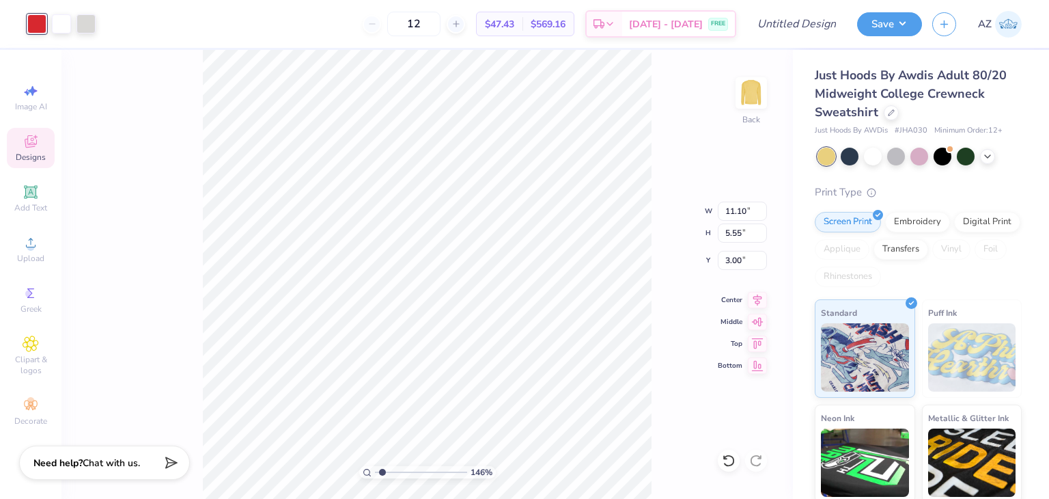
click at [155, 132] on div "146 % Back W 11.10 11.10 " H 5.55 5.55 " Y 3.00 3.00 " Center Middle Top Bottom" at bounding box center [427, 274] width 732 height 449
type input "1.08220704853904"
type input "4.06"
type input "1.08220704853904"
type input "12.25"
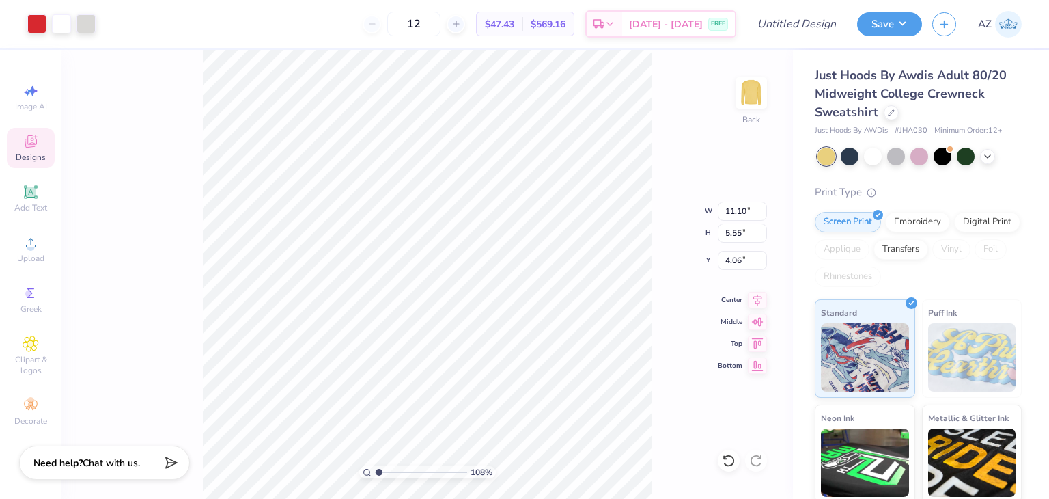
type input "6.12"
type input "1.08220704853904"
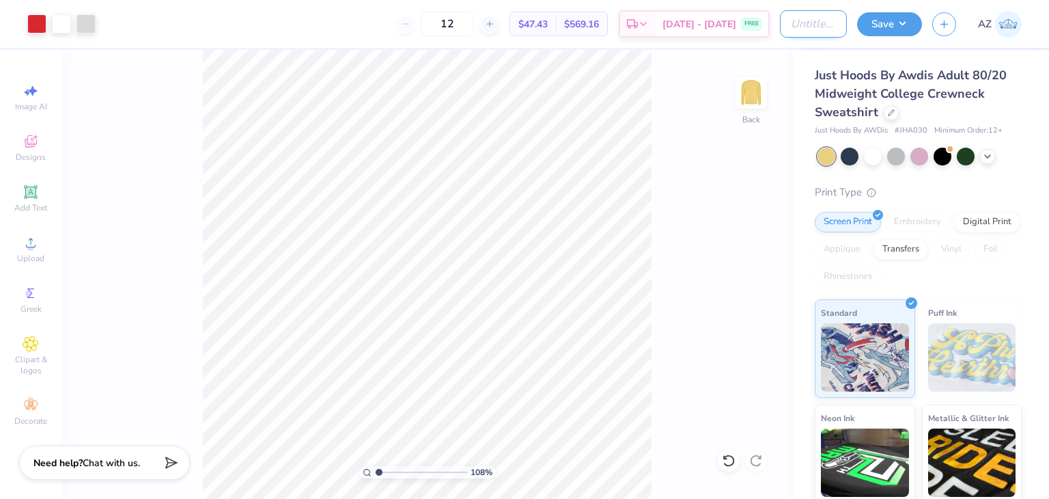
click at [801, 23] on input "Design Title" at bounding box center [813, 23] width 67 height 27
type input "C"
type input "1.08220704853904"
type input "Ch"
type input "1.08220704853904"
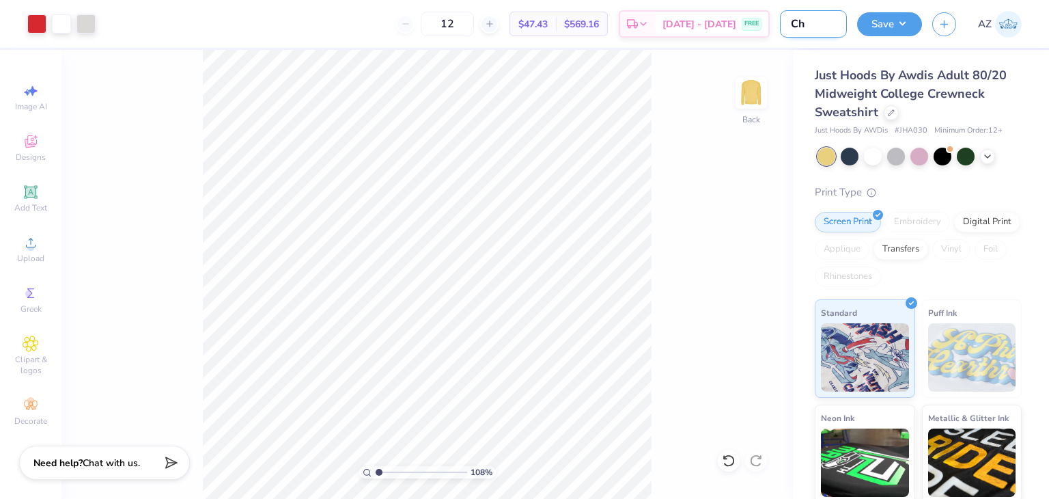
type input "Chi"
type input "1.08220704853904"
type input "Chi"
type input "1.08220704853904"
type input "Chi O"
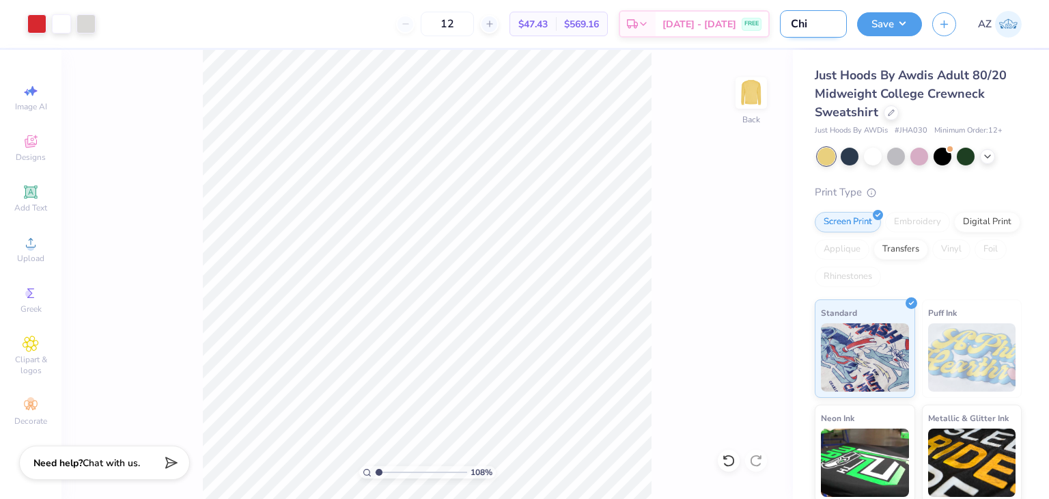
type input "1.08220704853904"
type input "Chi O"
type input "1.08220704853904"
type input "Chi O E"
type input "1.08220704853904"
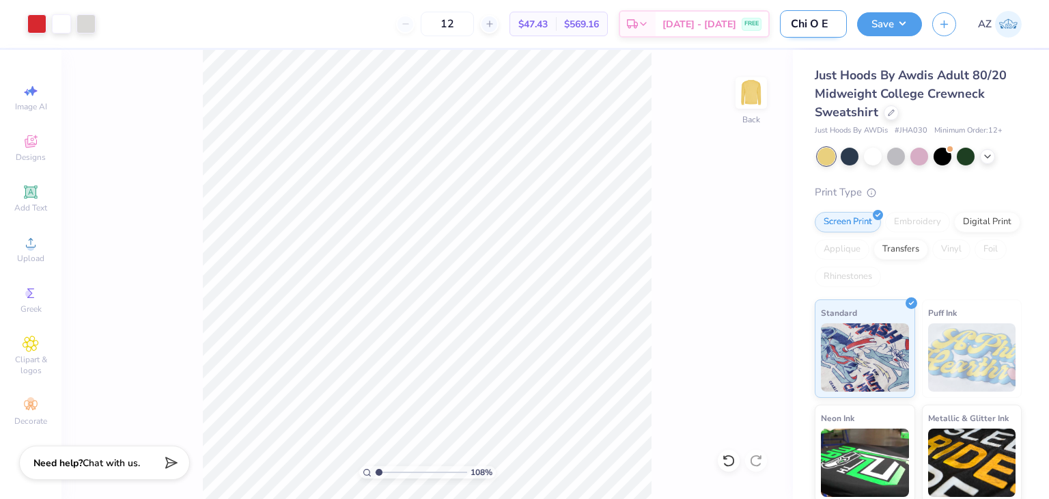
type input "Chi O Em"
type input "1.08220704853904"
type input "Chi O Emb"
type input "1.08220704853904"
type input "Chi O Embr"
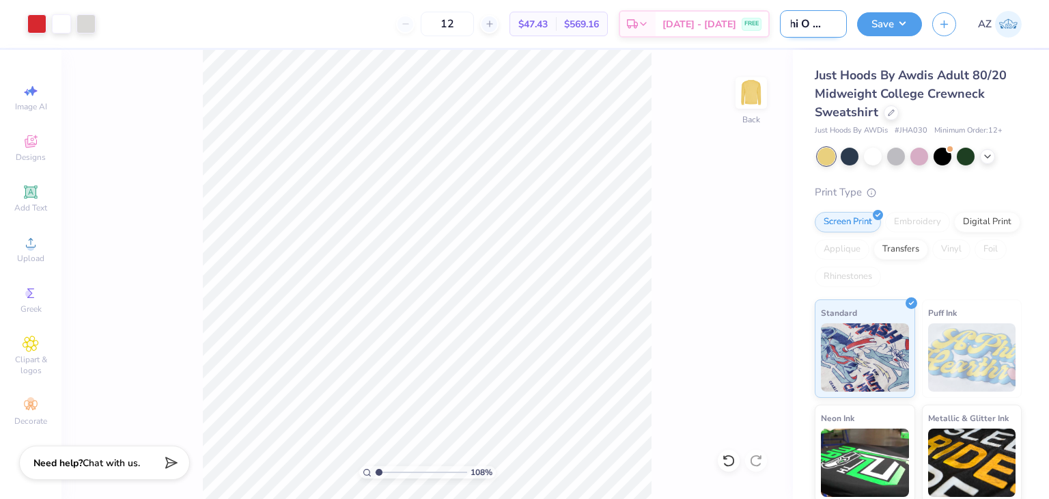
type input "1.08220704853904"
type input "Chi O Embro"
type input "1.08220704853904"
type input "Chi O Embroi"
type input "1.08220704853904"
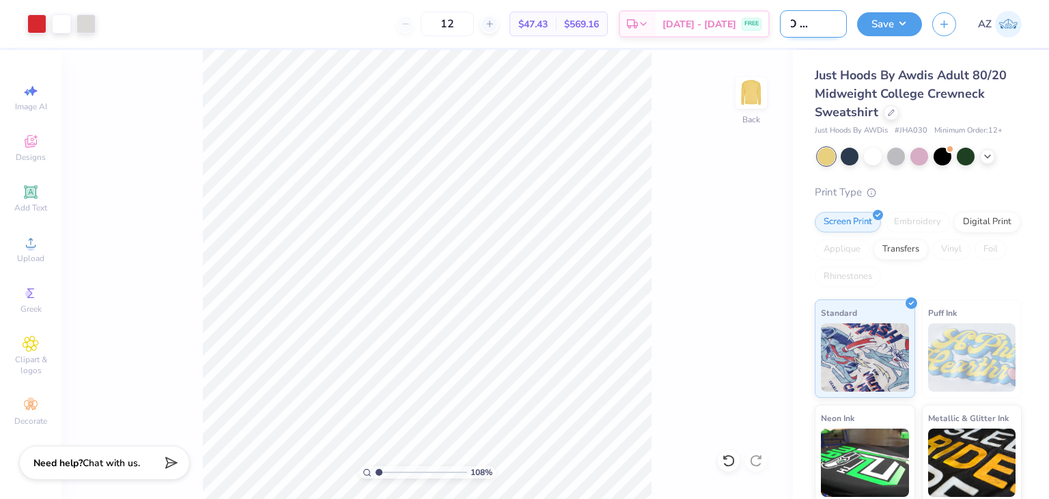
type input "Chi O Embroid"
type input "1.08220704853904"
type input "Chi O Embroide"
type input "1.08220704853904"
type input "Chi O Embroider"
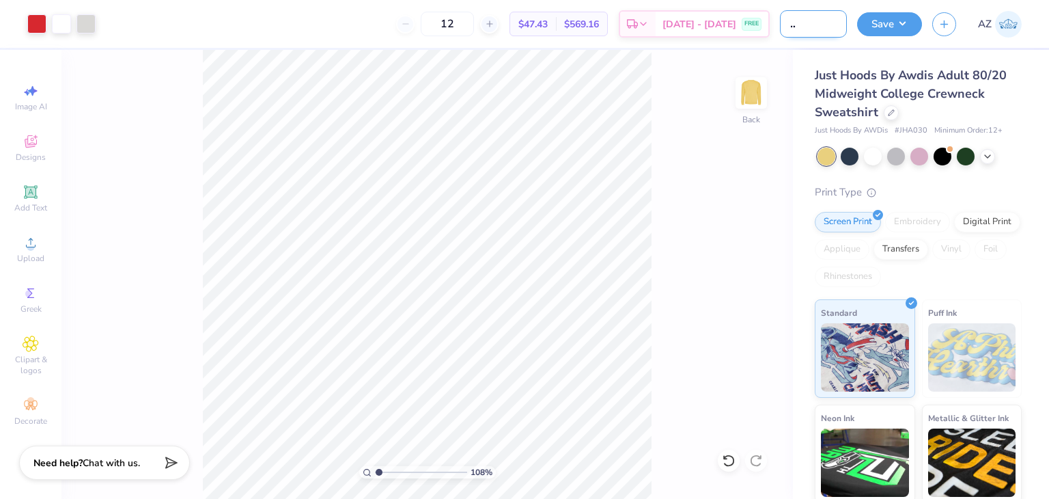
type input "1.08220704853904"
type input "Chi O Embroidere"
type input "1.08220704853904"
type input "Chi O Embroidered"
type input "1.08220704853904"
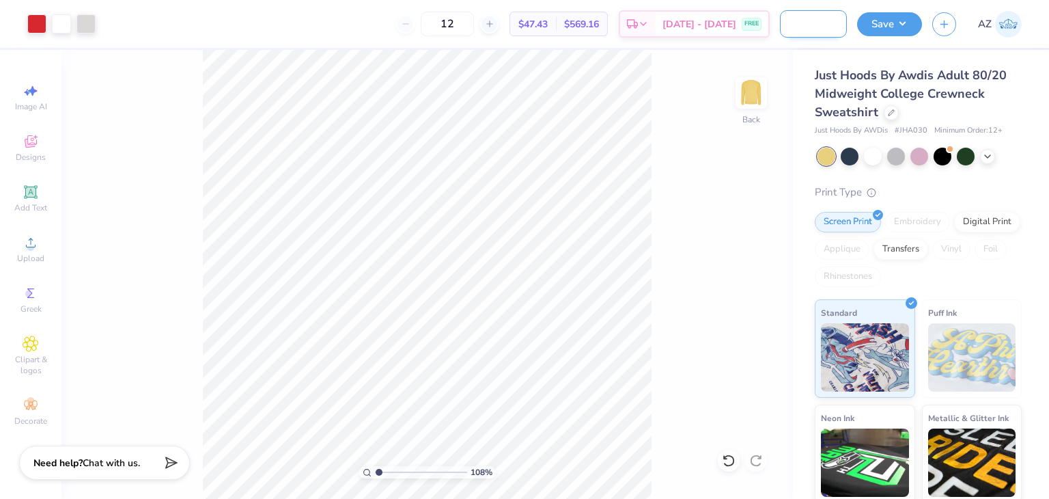
type input "Chi O Embroidered"
type input "1.08220704853904"
type input "Chi O Embroidered L"
type input "1.08220704853904"
type input "Chi O Embroidered Le"
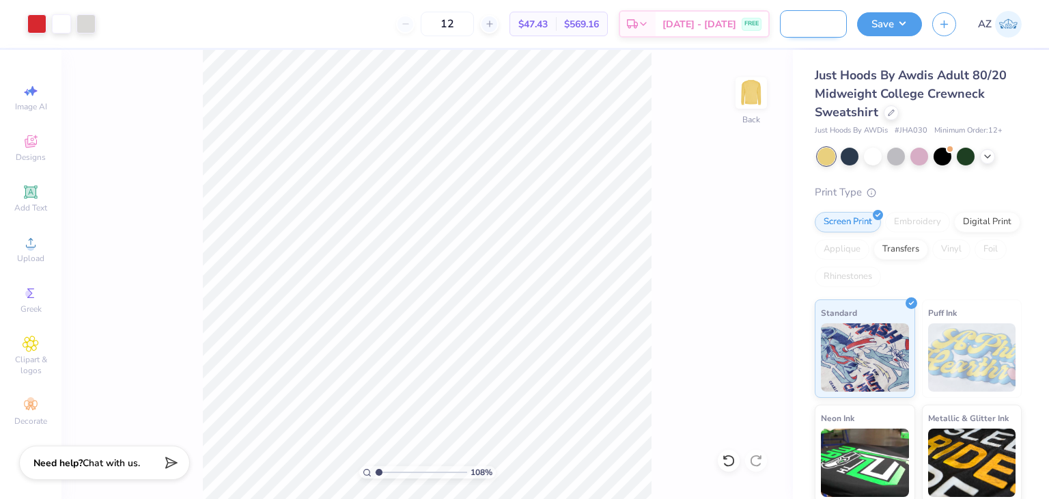
type input "1.08220704853904"
type input "Chi O Embroidered L"
type input "1.08220704853904"
type input "Chi O Embroidered"
type input "1.08220704853904"
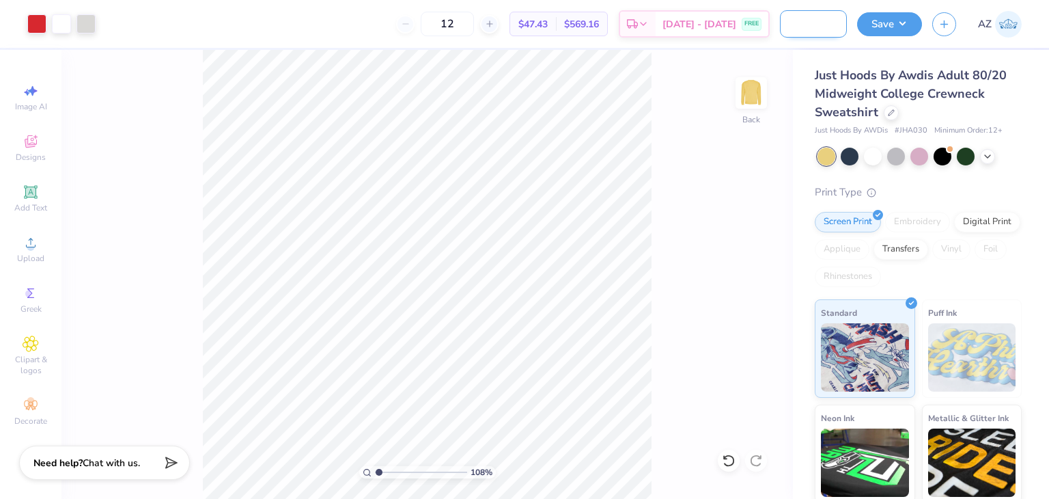
scroll to position [0, 53]
type input "Chi O Embroidered C"
type input "1.08220704853904"
type input "Chi O Embroidered Cr"
type input "1.08220704853904"
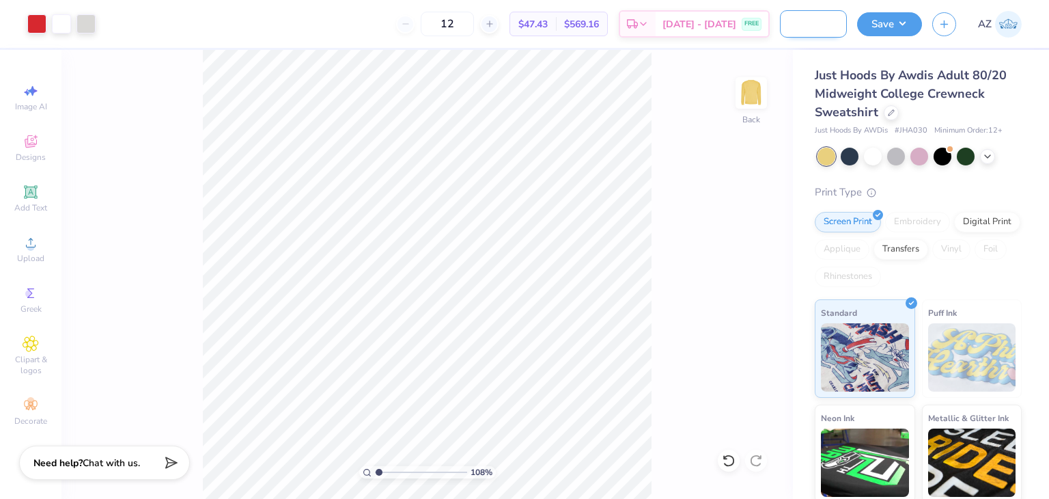
type input "Chi O Embroidered Cre"
type input "1.08220704853904"
type input "Chi O Embroidered Crew"
type input "1.08220704853904"
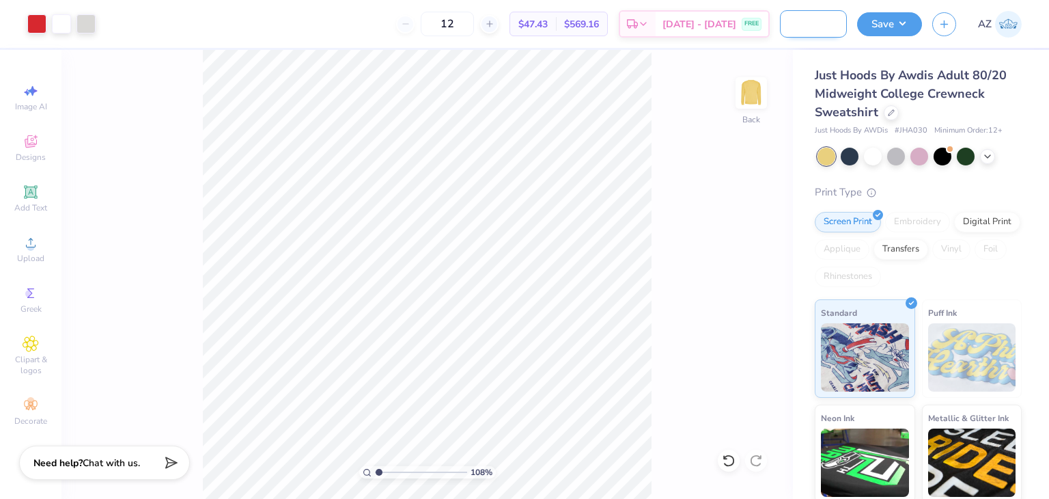
type input "Chi O Embroidered Crew"
click at [891, 24] on button "Save" at bounding box center [889, 22] width 65 height 24
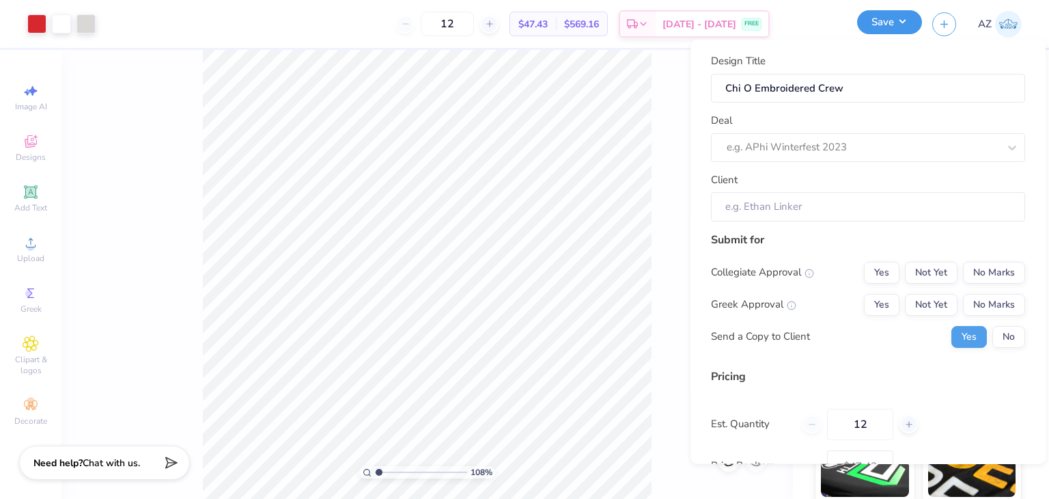
scroll to position [0, 0]
click at [805, 152] on div at bounding box center [863, 147] width 272 height 18
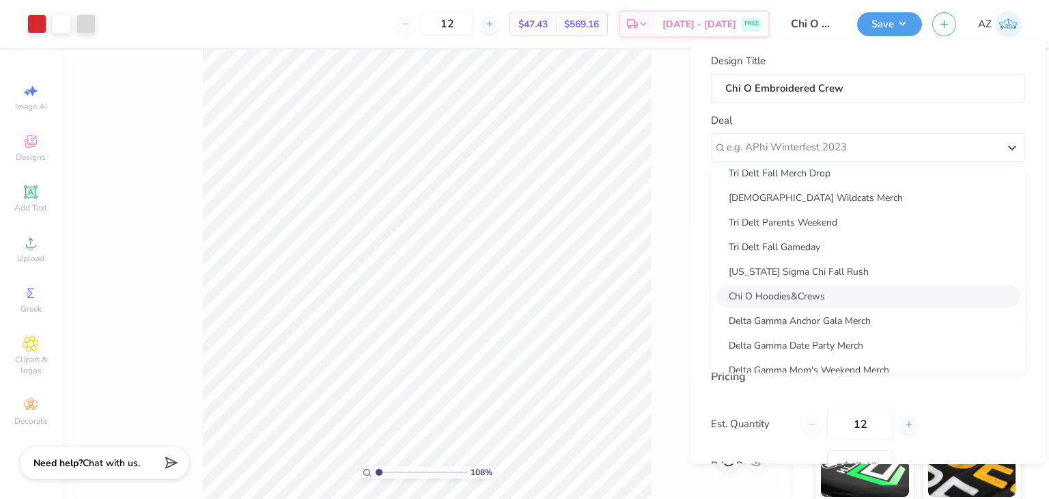
scroll to position [142, 0]
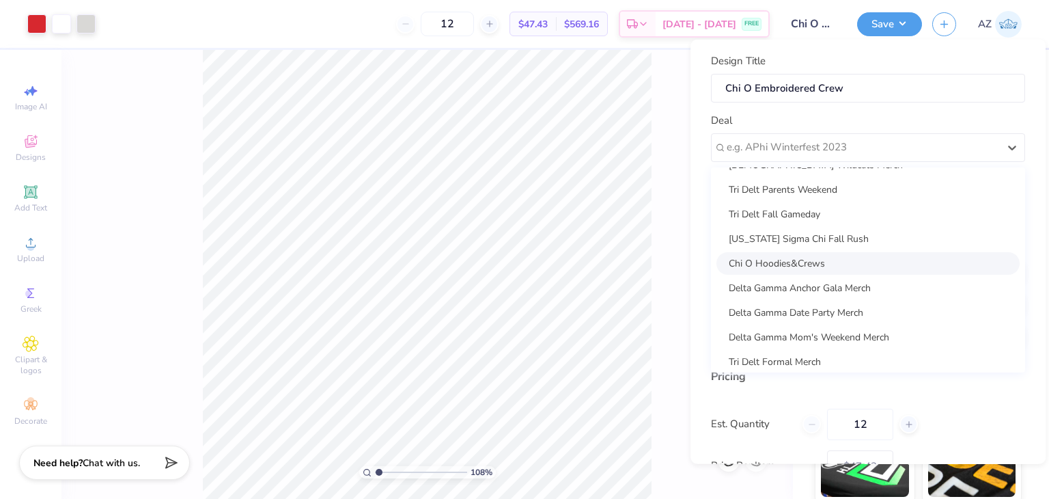
click at [788, 258] on div "Chi O Hoodies&Crews" at bounding box center [868, 262] width 303 height 23
type input "1.08220704853904"
type input "Anna Lewis"
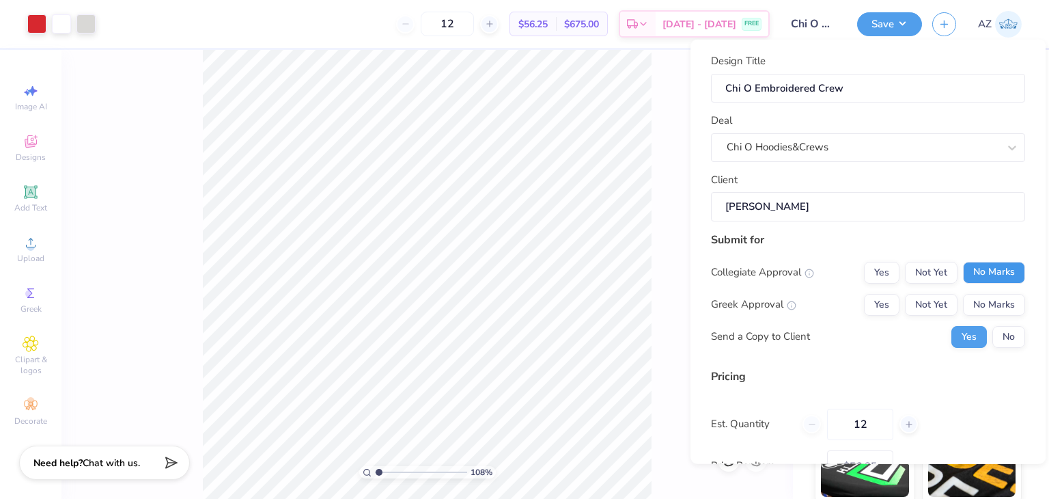
click at [969, 268] on button "No Marks" at bounding box center [994, 272] width 62 height 22
click at [879, 301] on button "Yes" at bounding box center [882, 304] width 36 height 22
type input "$56.25"
click at [993, 337] on button "No" at bounding box center [1009, 336] width 33 height 22
type input "1.08220704853904"
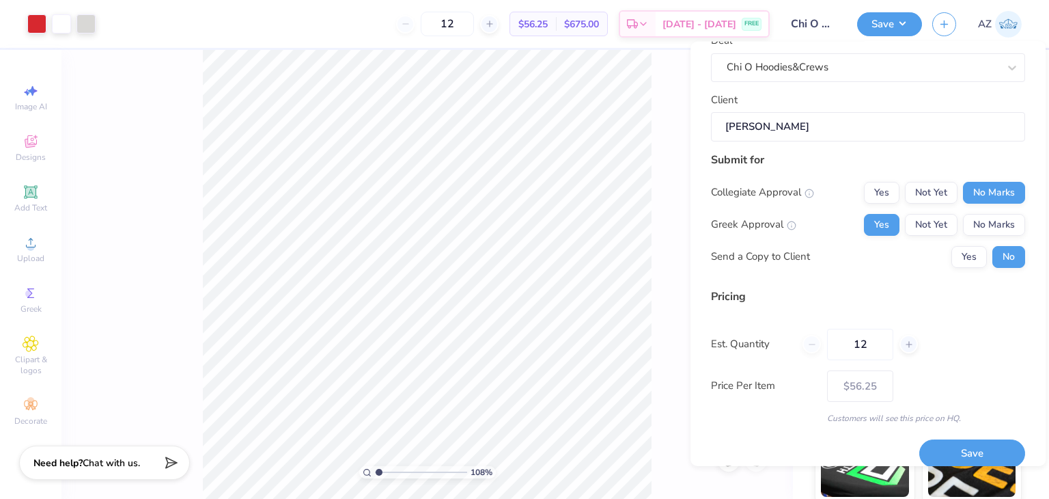
scroll to position [96, 0]
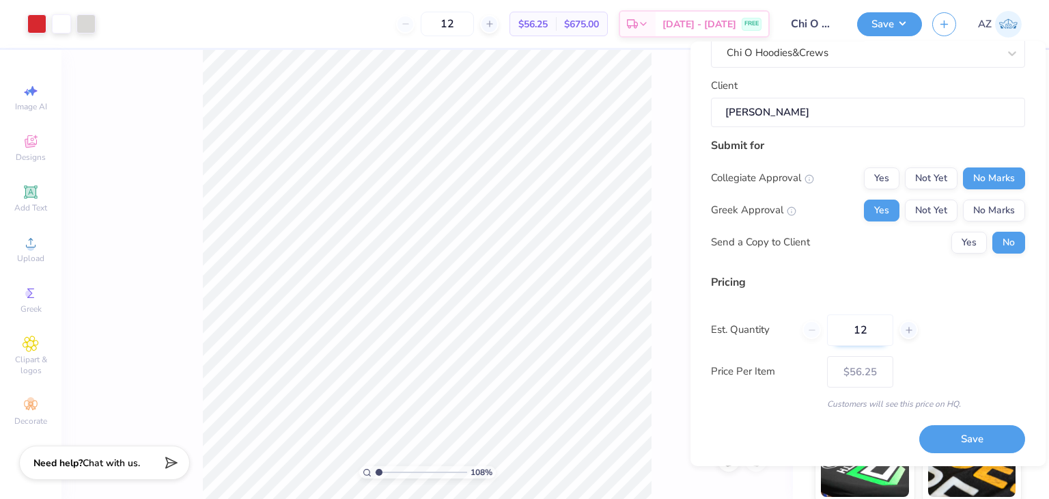
click at [870, 329] on input "12" at bounding box center [860, 329] width 66 height 31
type input "1"
type input "0"
type input "060"
type input "60"
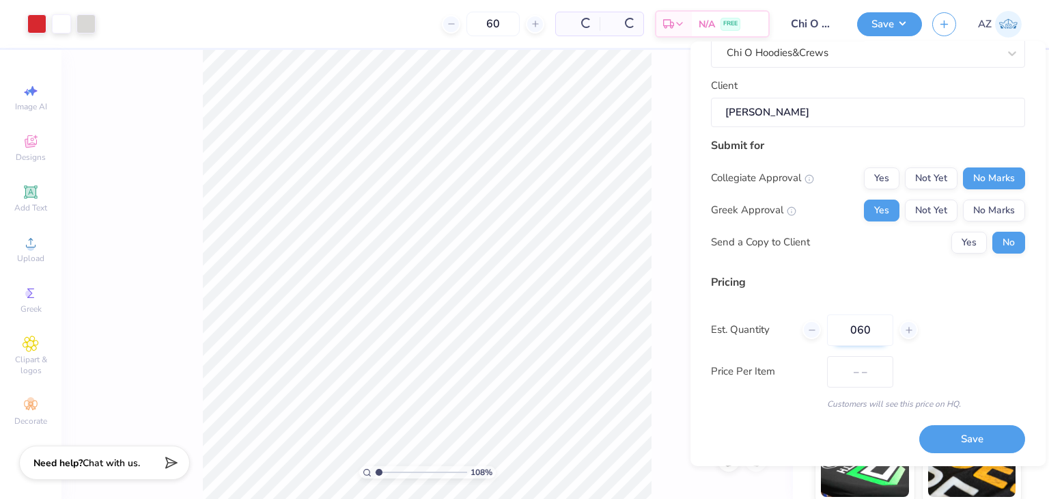
type input "$31.32"
click at [848, 329] on input "060" at bounding box center [860, 329] width 66 height 31
click at [855, 331] on input "060" at bounding box center [860, 329] width 66 height 31
type input "60"
click at [941, 439] on button "Save" at bounding box center [973, 439] width 106 height 28
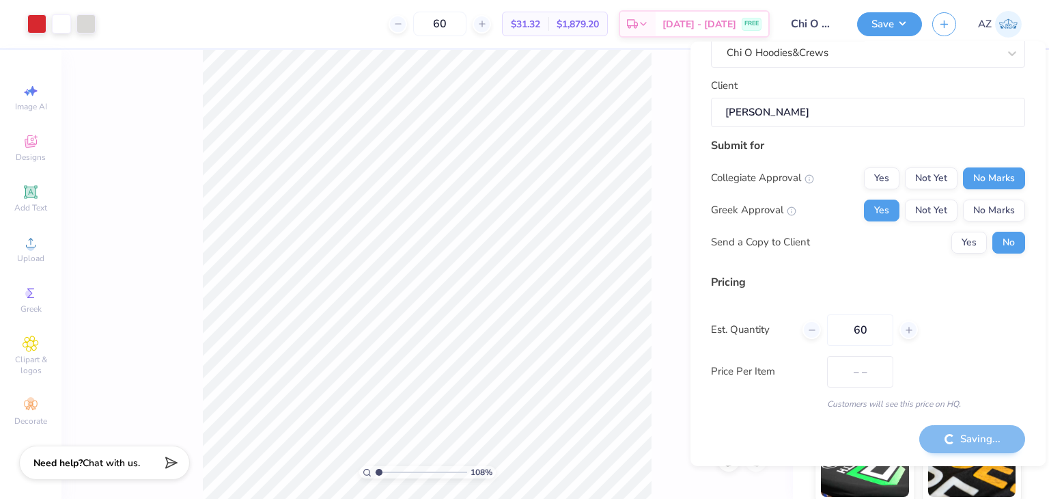
type input "$31.32"
type input "1.08220704853904"
type input "– –"
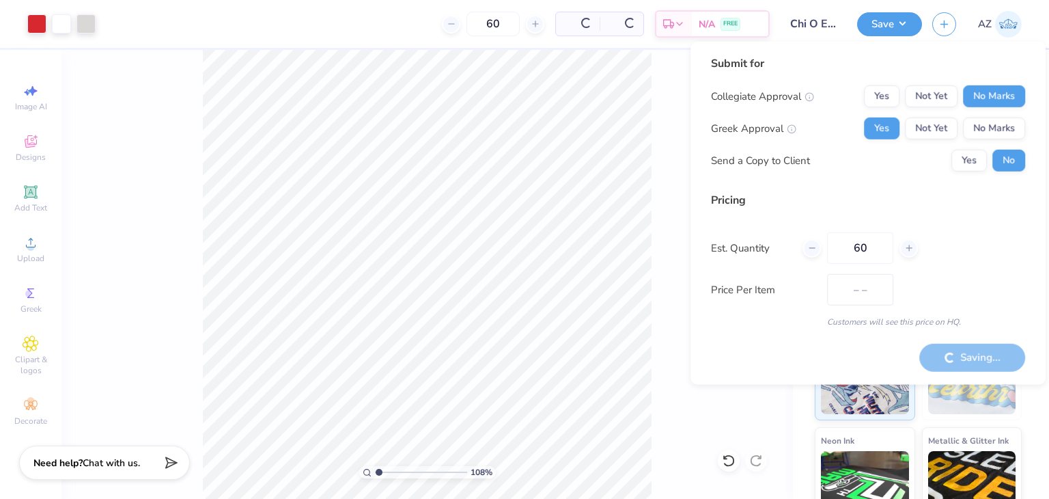
type input "1.08220704853904"
type input "$31.32"
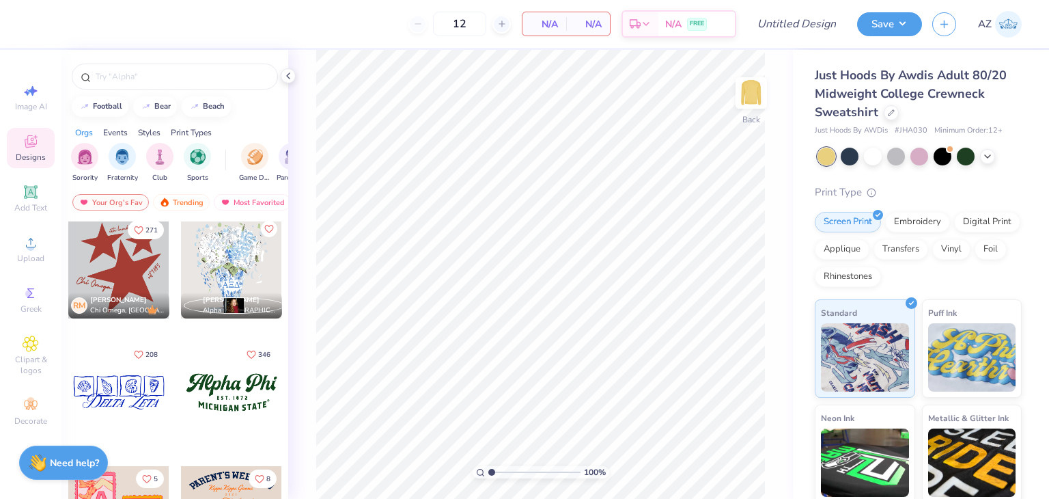
scroll to position [1249, 0]
click at [142, 66] on div at bounding box center [175, 77] width 206 height 26
click at [139, 78] on input "text" at bounding box center [181, 77] width 175 height 14
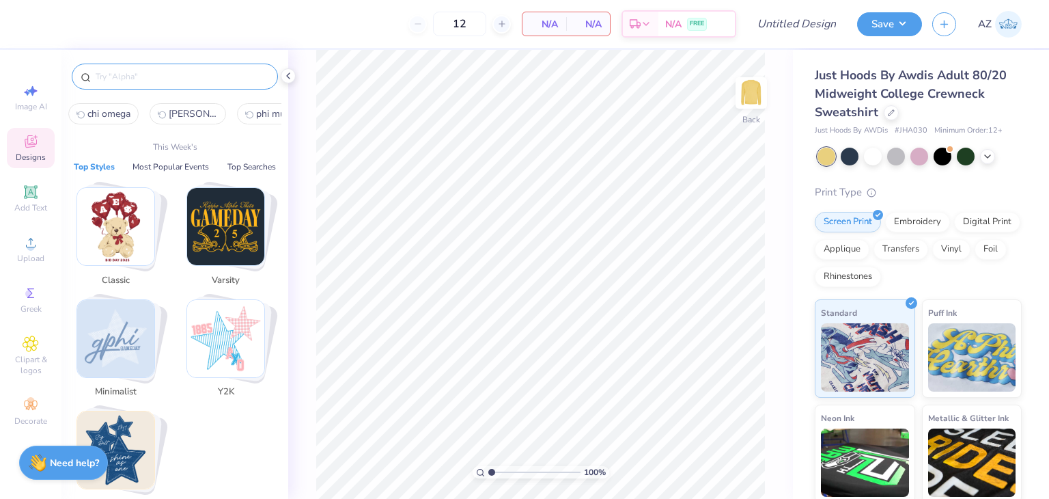
click at [109, 118] on span "chi omega" at bounding box center [108, 113] width 43 height 13
type input "chi omega"
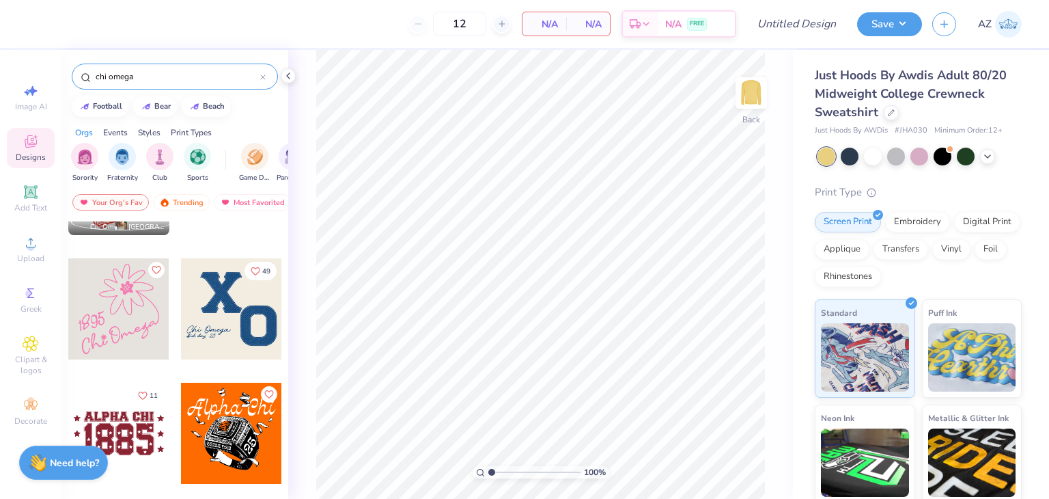
scroll to position [961, 0]
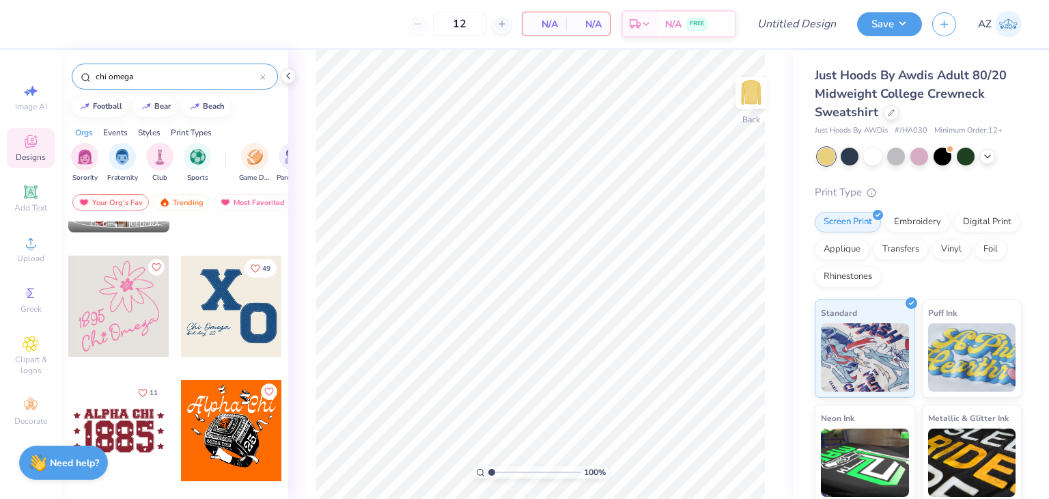
click at [225, 320] on div at bounding box center [231, 306] width 101 height 101
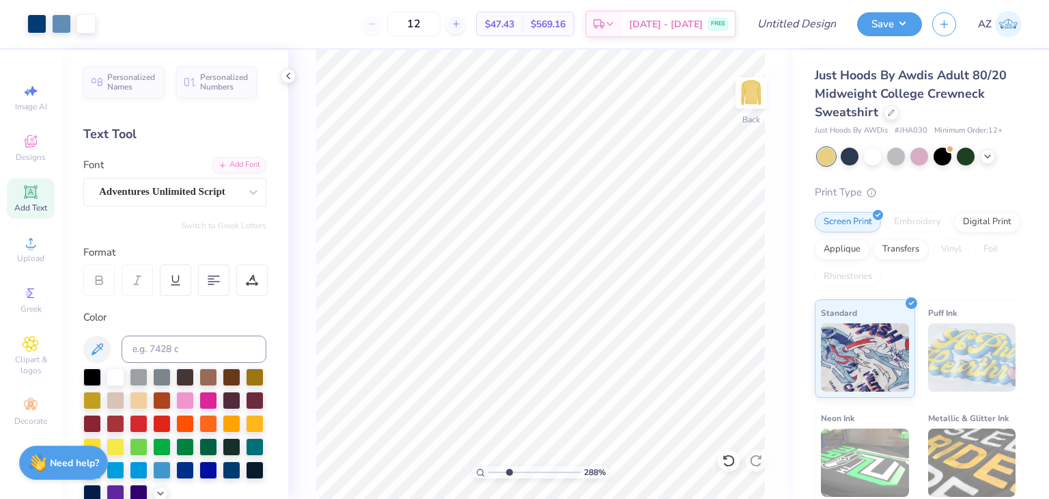
drag, startPoint x: 496, startPoint y: 469, endPoint x: 508, endPoint y: 475, distance: 13.7
click at [508, 475] on input "range" at bounding box center [534, 472] width 92 height 12
click at [40, 28] on div at bounding box center [36, 22] width 19 height 19
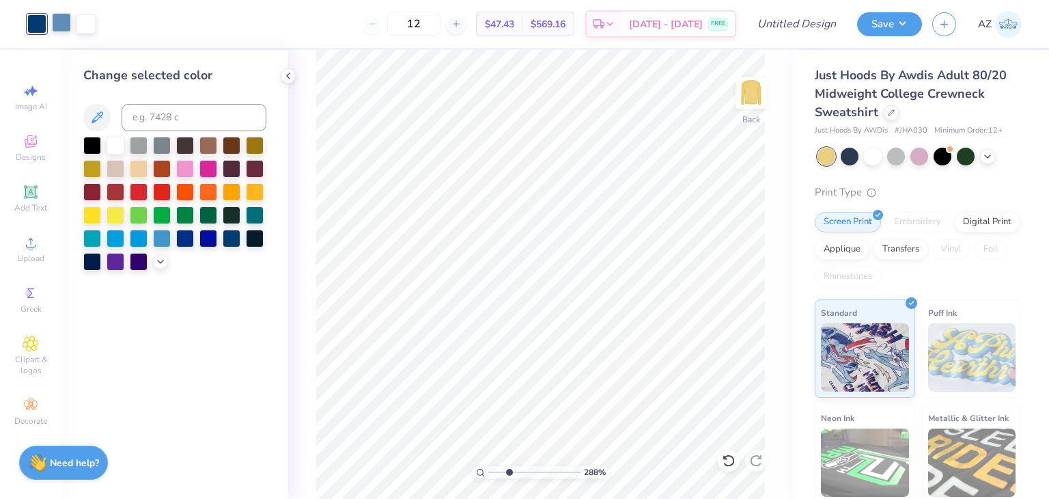
click at [62, 20] on div at bounding box center [61, 22] width 19 height 19
click at [133, 192] on div at bounding box center [139, 191] width 18 height 18
click at [36, 25] on div at bounding box center [36, 22] width 19 height 19
click at [141, 191] on div at bounding box center [139, 191] width 18 height 18
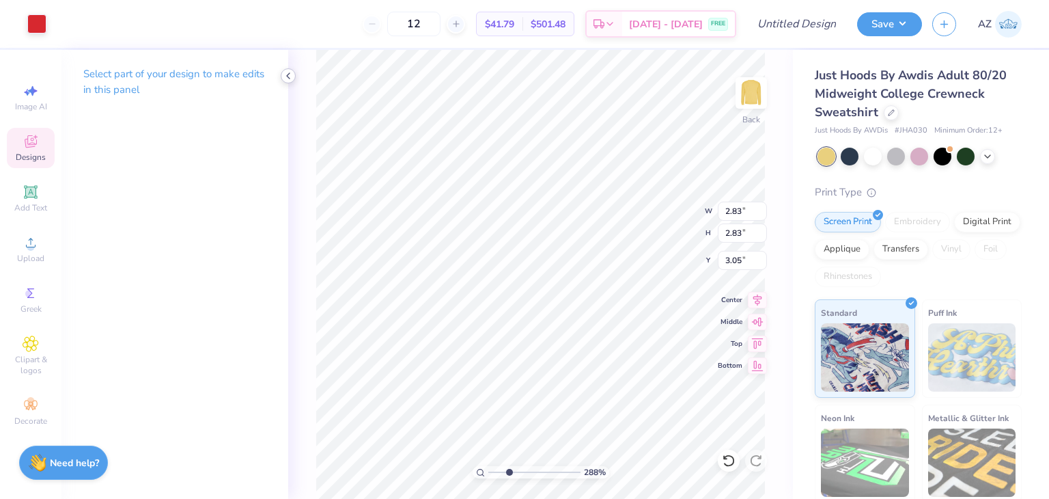
click at [290, 74] on icon at bounding box center [288, 75] width 11 height 11
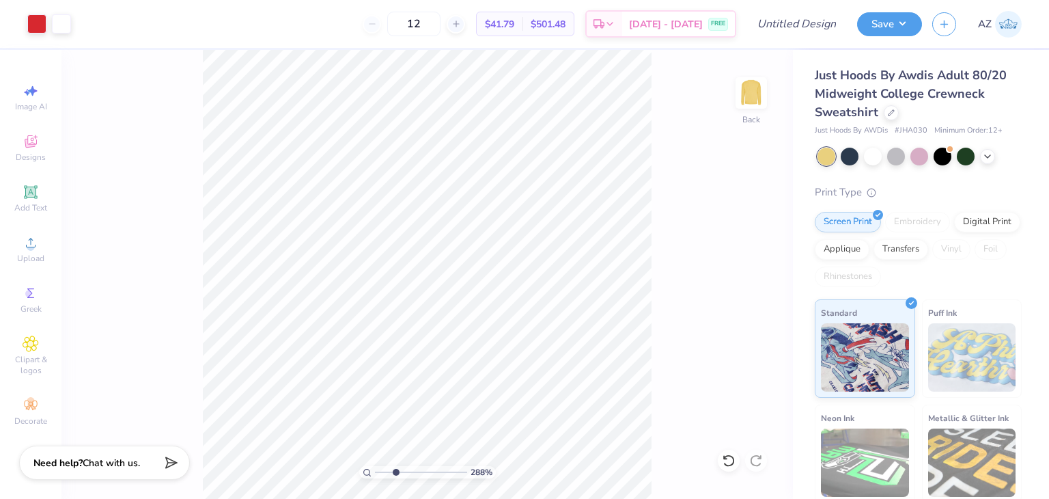
click at [145, 160] on div "288 % Back" at bounding box center [427, 274] width 732 height 449
drag, startPoint x: 391, startPoint y: 470, endPoint x: 371, endPoint y: 468, distance: 19.9
type input "1"
click at [375, 468] on input "range" at bounding box center [421, 472] width 92 height 12
type input "4.66"
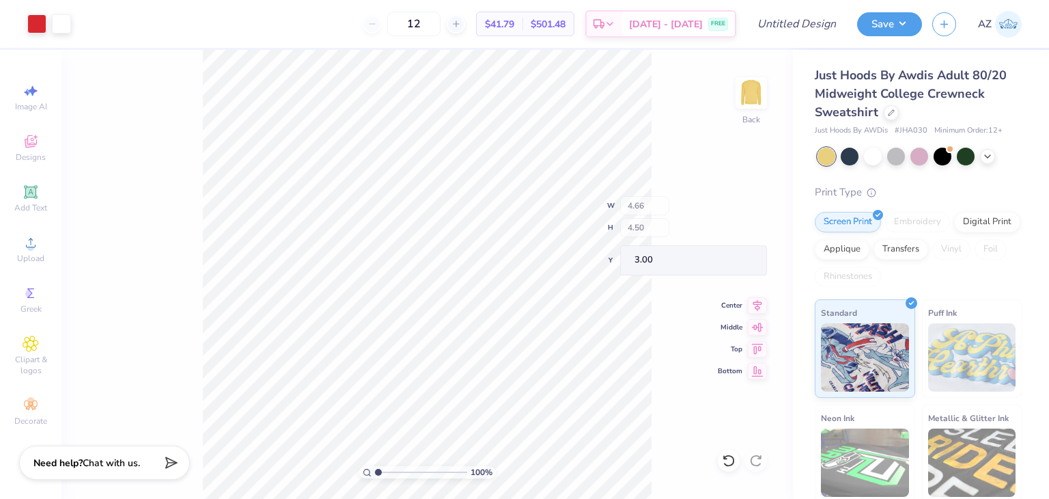
type input "4.50"
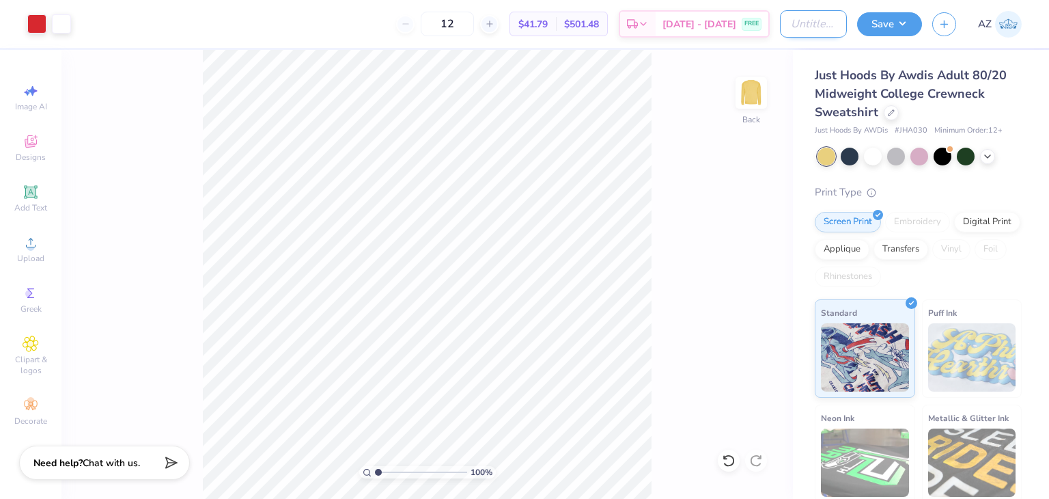
click at [817, 22] on input "Design Title" at bounding box center [813, 23] width 67 height 27
click at [818, 21] on input "Chi O Embroidered Crew" at bounding box center [813, 23] width 67 height 27
drag, startPoint x: 819, startPoint y: 21, endPoint x: 864, endPoint y: 13, distance: 45.8
click at [864, 13] on div "Art colors 12 $41.79 Per Item $501.48 Total Est. Delivery Sep 8 - 11 FREE Desig…" at bounding box center [524, 24] width 1049 height 48
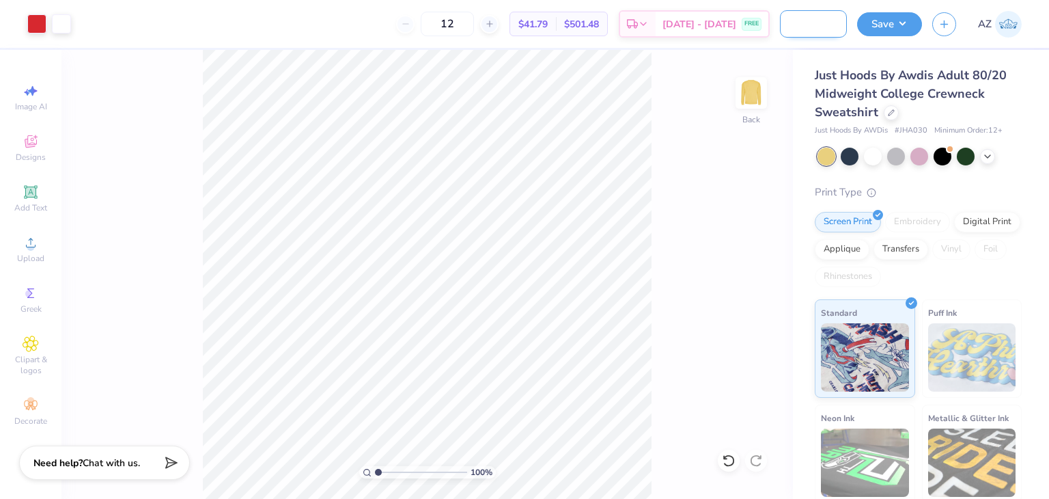
click at [835, 21] on input "Chi O Embroidered Crew" at bounding box center [813, 23] width 67 height 27
type input "Chi O Embroidered Crew 2"
click at [880, 28] on button "Save" at bounding box center [889, 22] width 65 height 24
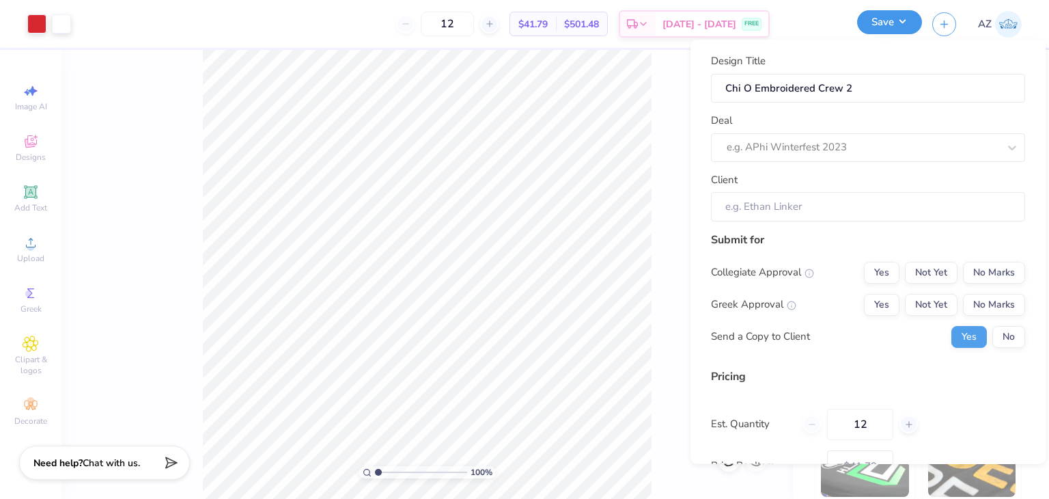
scroll to position [0, 0]
click at [831, 148] on div at bounding box center [863, 147] width 272 height 18
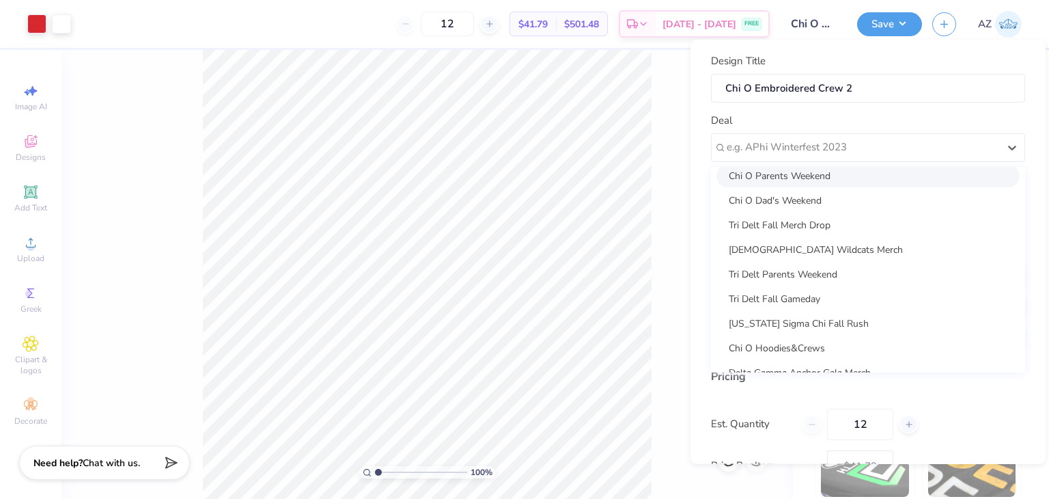
scroll to position [92, 0]
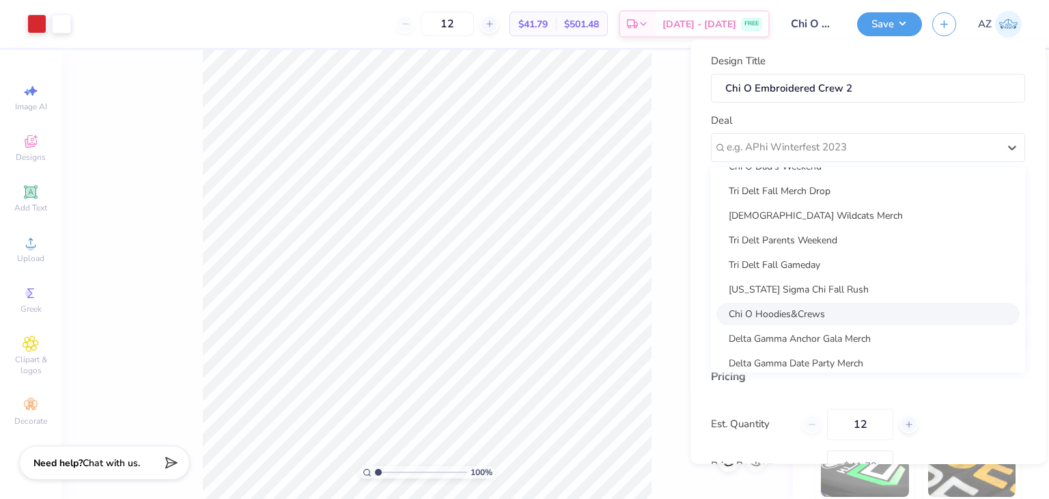
click at [810, 309] on div "Chi O Hoodies&Crews" at bounding box center [868, 313] width 303 height 23
type input "Anna Lewis"
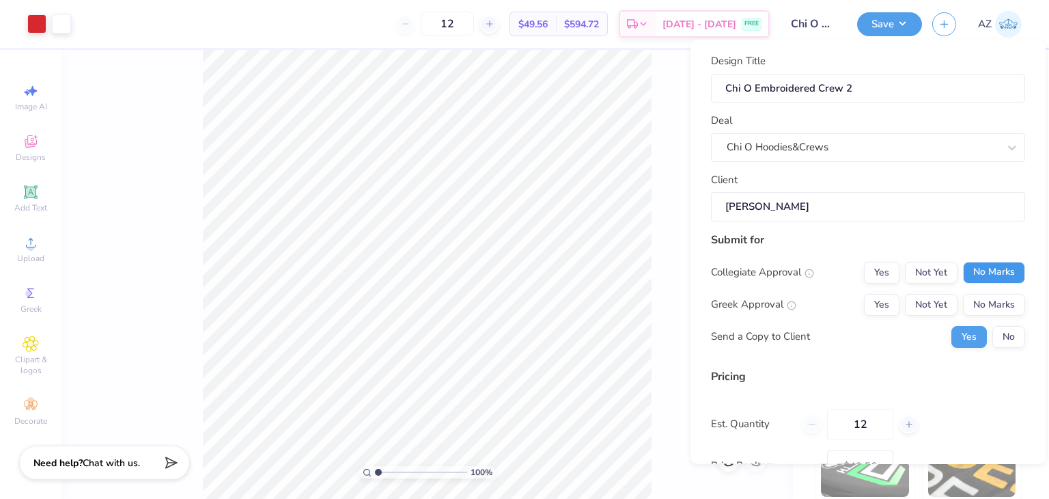
click at [984, 271] on button "No Marks" at bounding box center [994, 272] width 62 height 22
click at [877, 306] on button "Yes" at bounding box center [882, 304] width 36 height 22
type input "$49.56"
click at [997, 340] on button "No" at bounding box center [1009, 336] width 33 height 22
click at [858, 432] on input "12" at bounding box center [860, 423] width 66 height 31
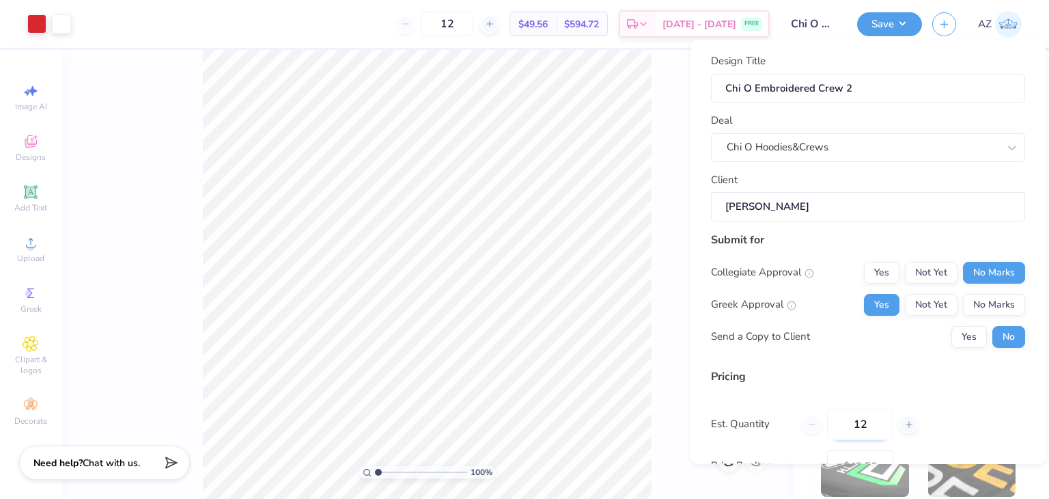
click at [858, 432] on input "12" at bounding box center [860, 423] width 66 height 31
type input "60"
type input "$30.53"
type input "60"
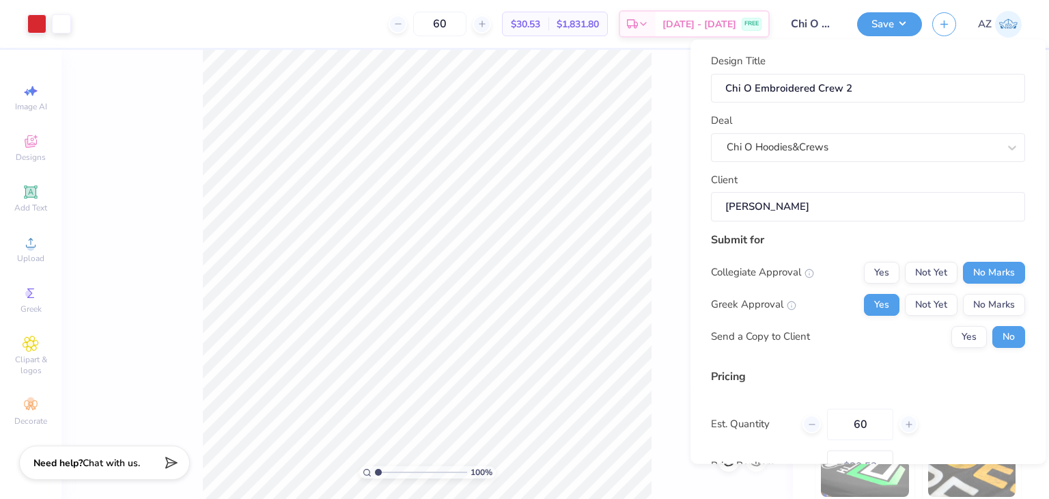
click at [892, 378] on div "Pricing" at bounding box center [868, 376] width 314 height 16
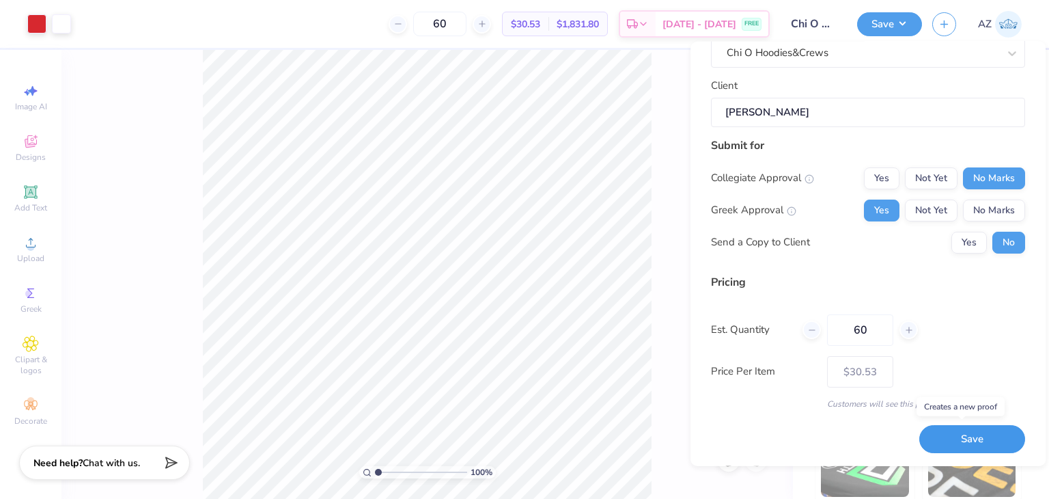
click at [959, 434] on button "Save" at bounding box center [973, 439] width 106 height 28
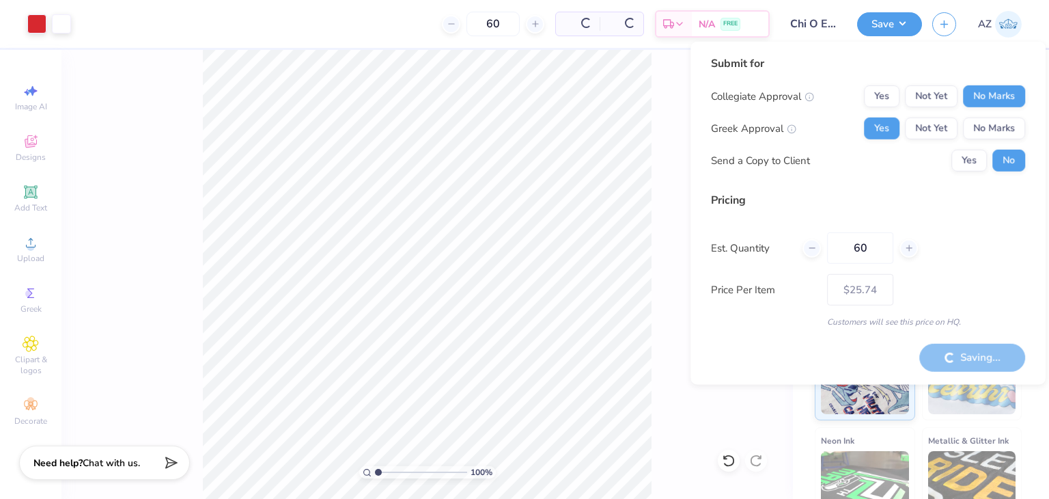
type input "– –"
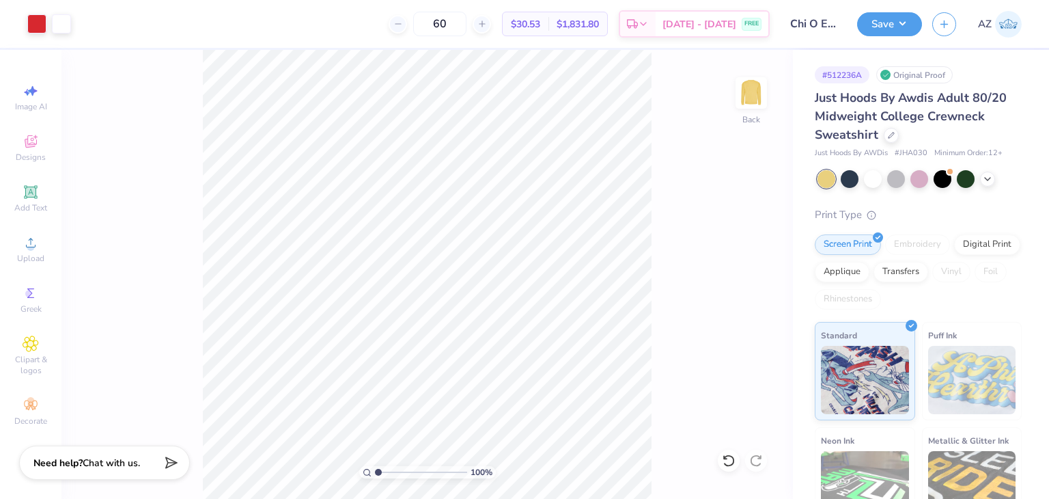
click at [1000, 18] on img at bounding box center [1008, 24] width 27 height 27
